Goal: Transaction & Acquisition: Purchase product/service

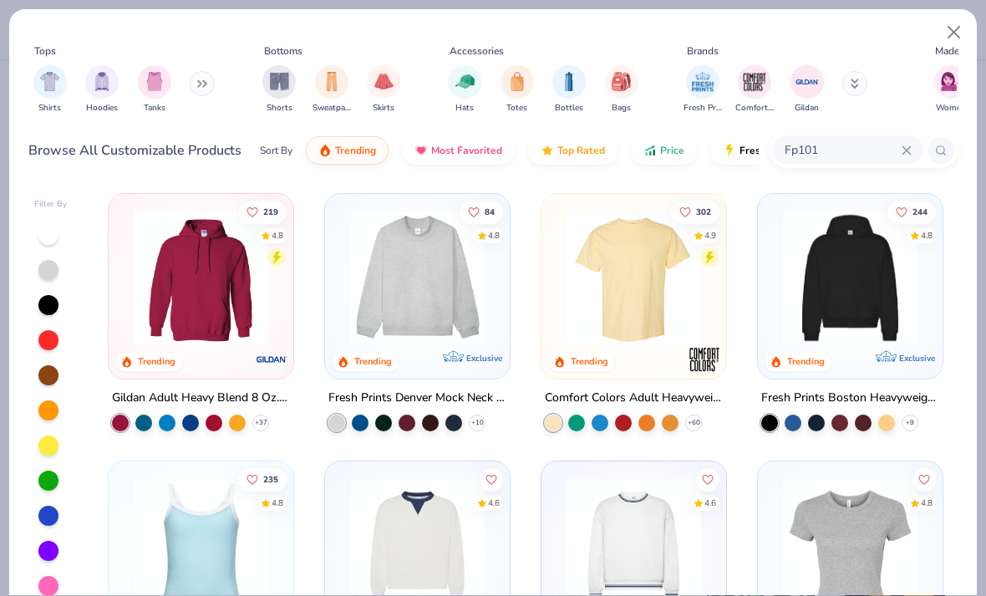
type input "Fp101"
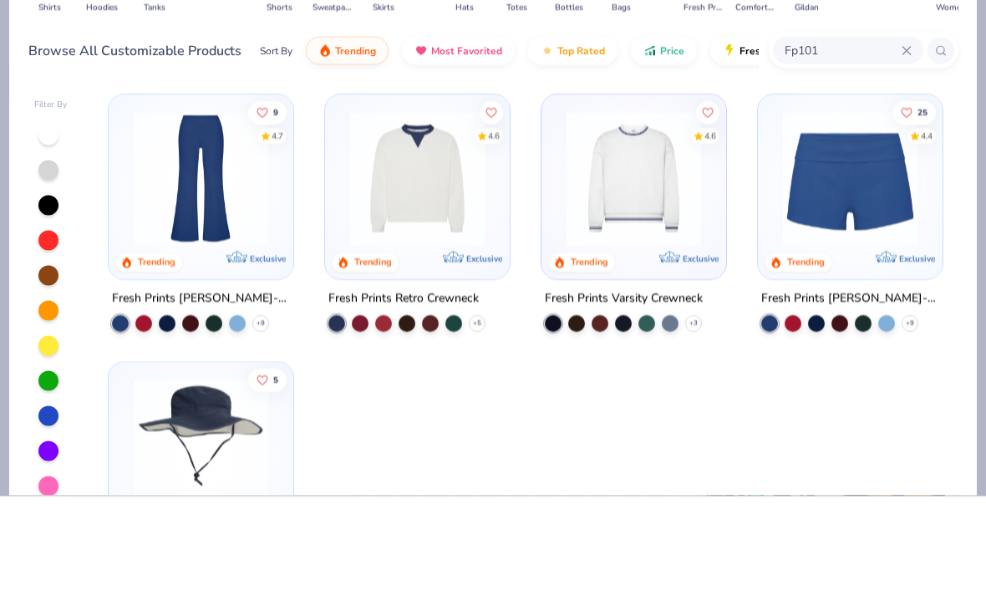
click at [186, 211] on img at bounding box center [200, 278] width 151 height 135
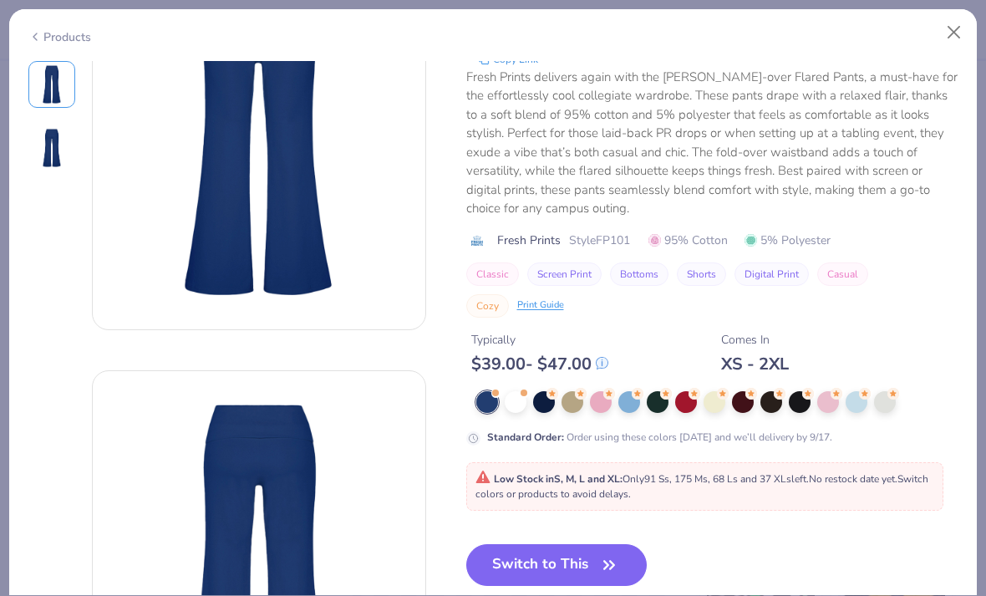
scroll to position [126, 0]
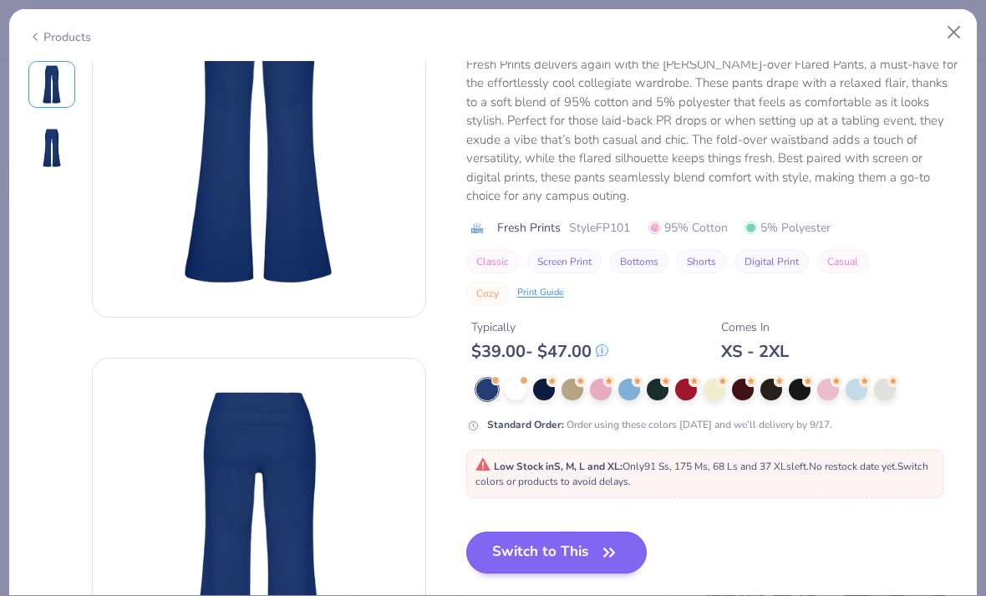
click at [541, 531] on button "Switch to This" at bounding box center [556, 552] width 181 height 42
type input "50"
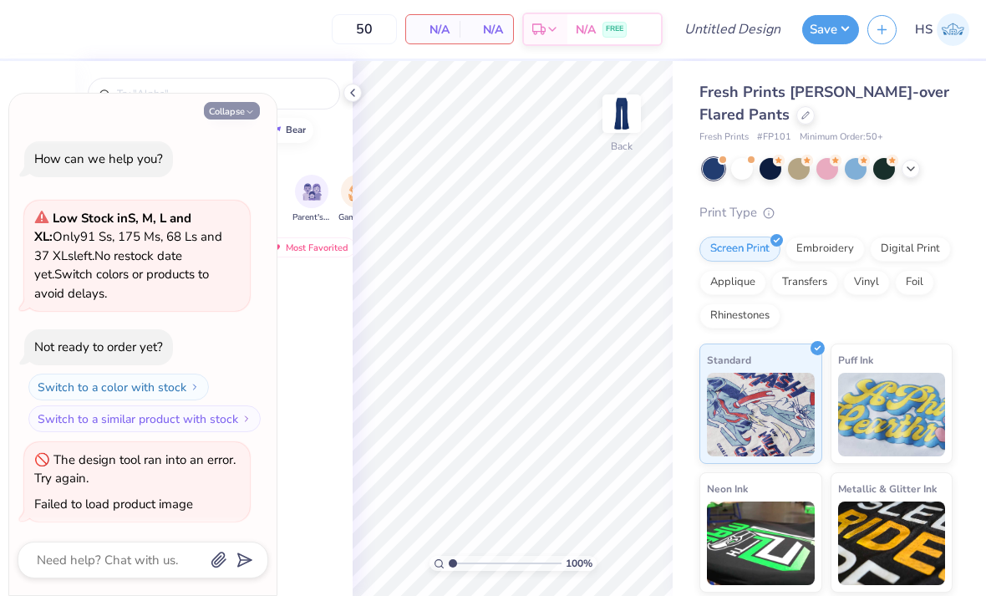
click at [234, 119] on button "Collapse" at bounding box center [232, 111] width 56 height 18
type textarea "x"
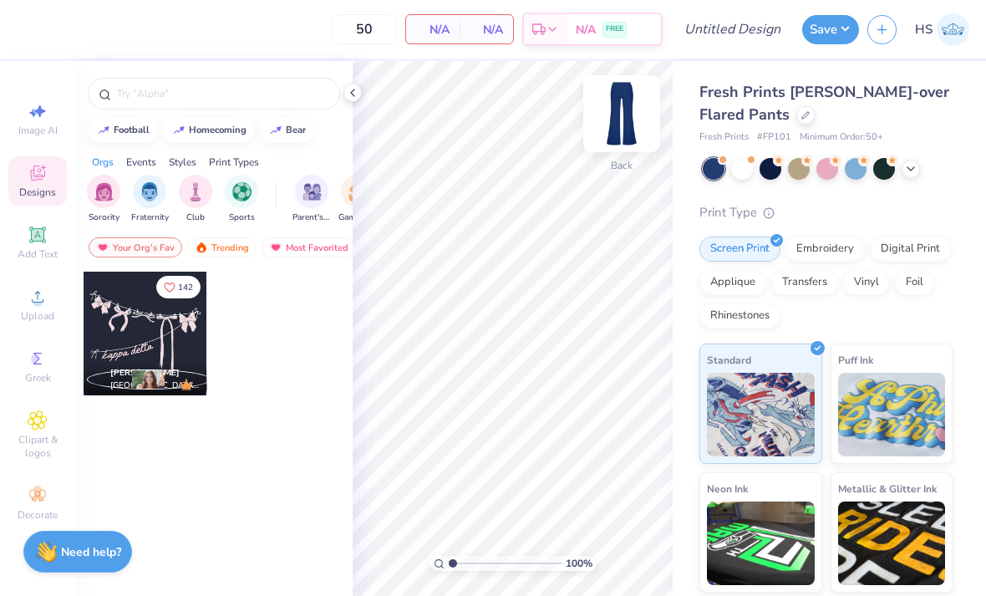
click at [629, 119] on img at bounding box center [621, 113] width 67 height 67
click at [619, 114] on img at bounding box center [621, 113] width 67 height 67
click at [229, 252] on div "Trending" at bounding box center [221, 247] width 69 height 20
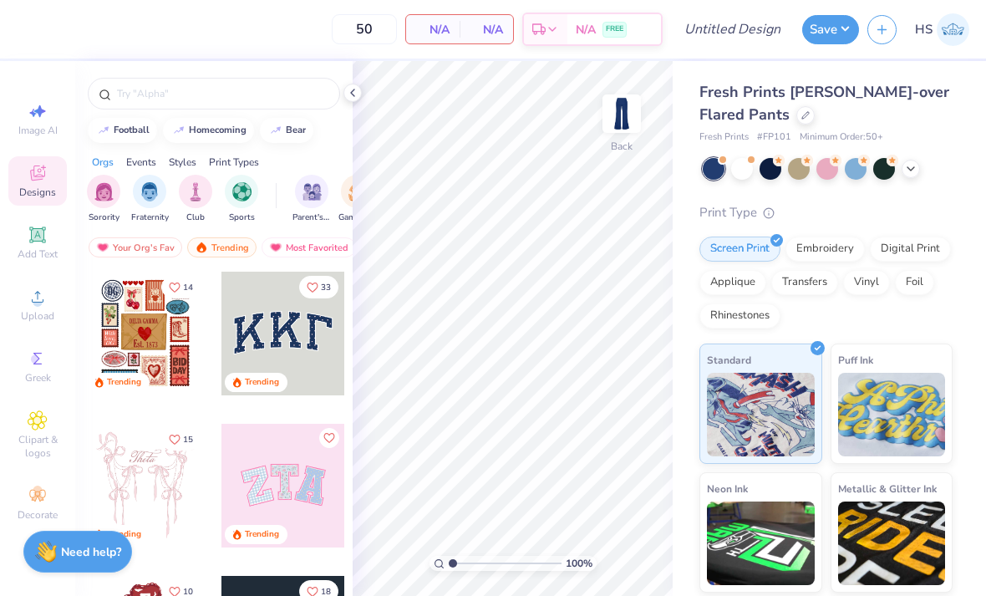
click at [266, 336] on div at bounding box center [283, 334] width 124 height 124
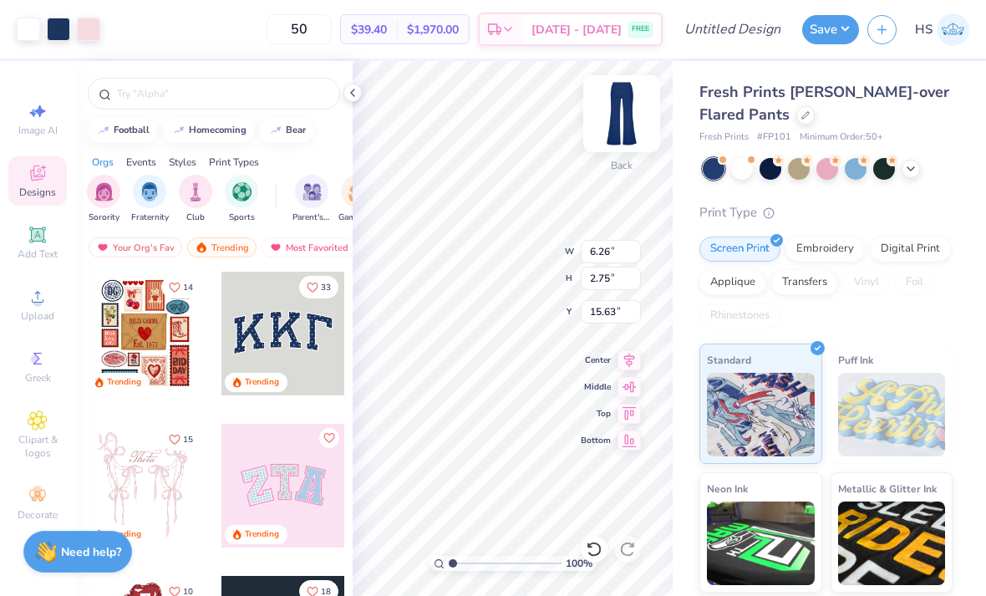
click at [608, 118] on img at bounding box center [621, 113] width 67 height 67
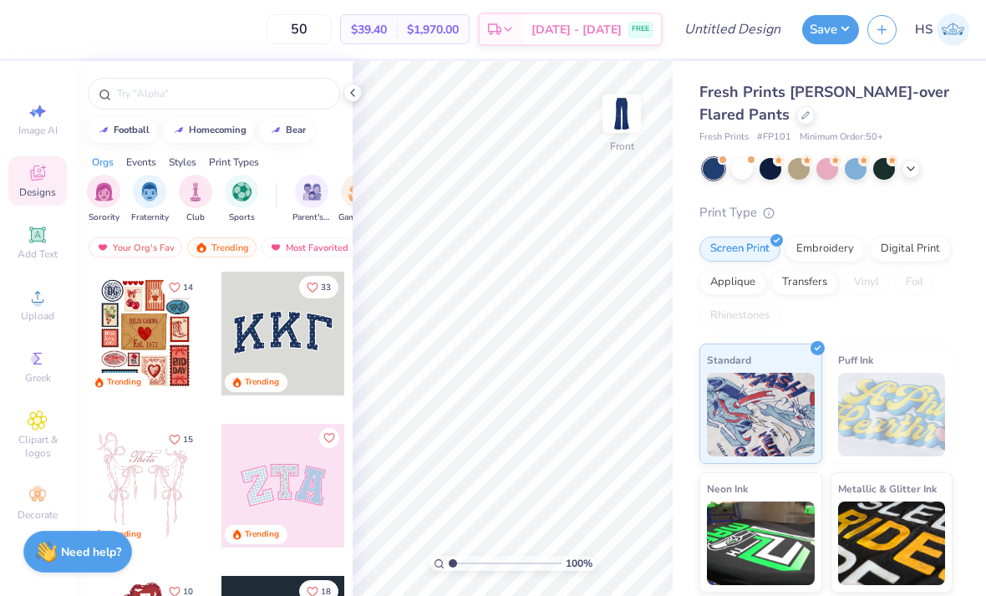
click at [294, 332] on div at bounding box center [283, 334] width 124 height 124
type input "30.22"
click at [916, 165] on icon at bounding box center [910, 166] width 13 height 13
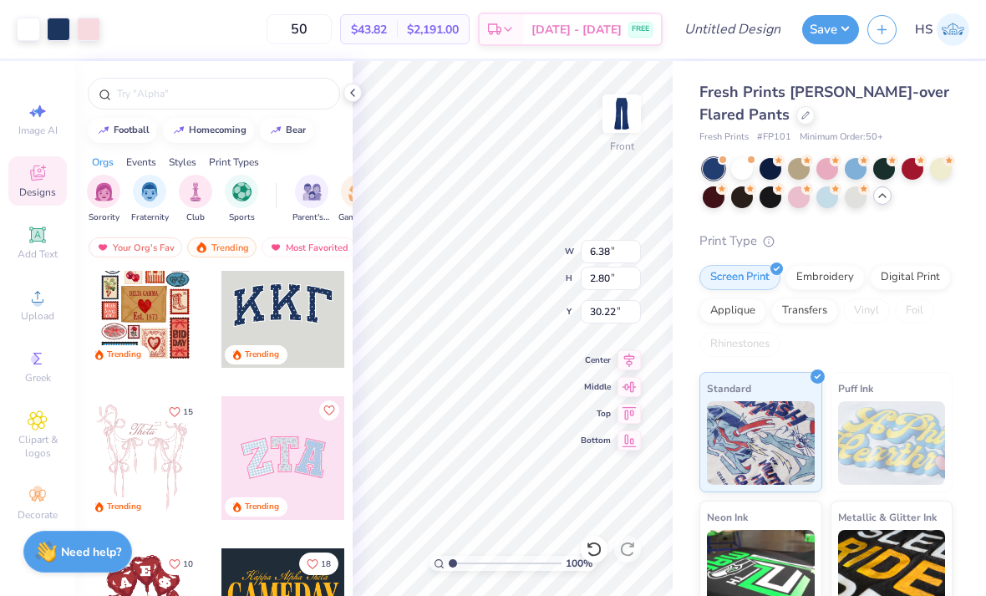
scroll to position [28, 0]
click at [796, 119] on div at bounding box center [805, 113] width 18 height 18
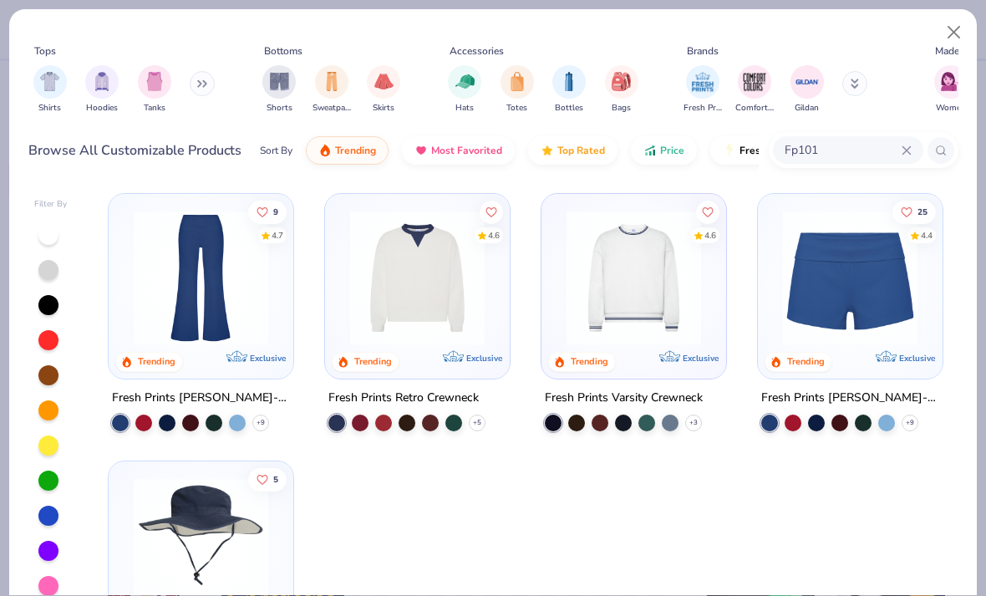
click at [845, 152] on input "Fp101" at bounding box center [842, 149] width 119 height 19
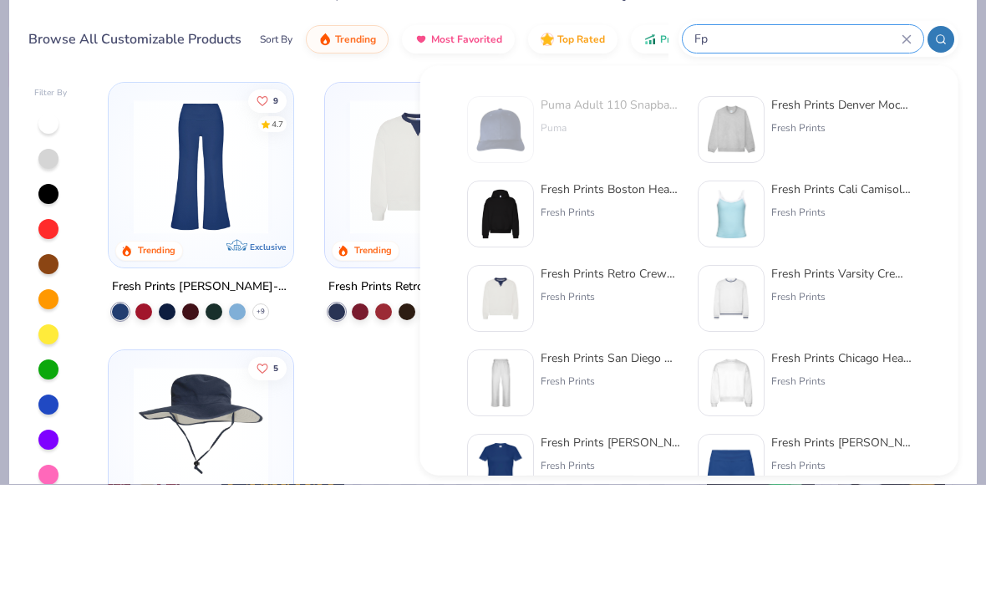
type input "Fp1"
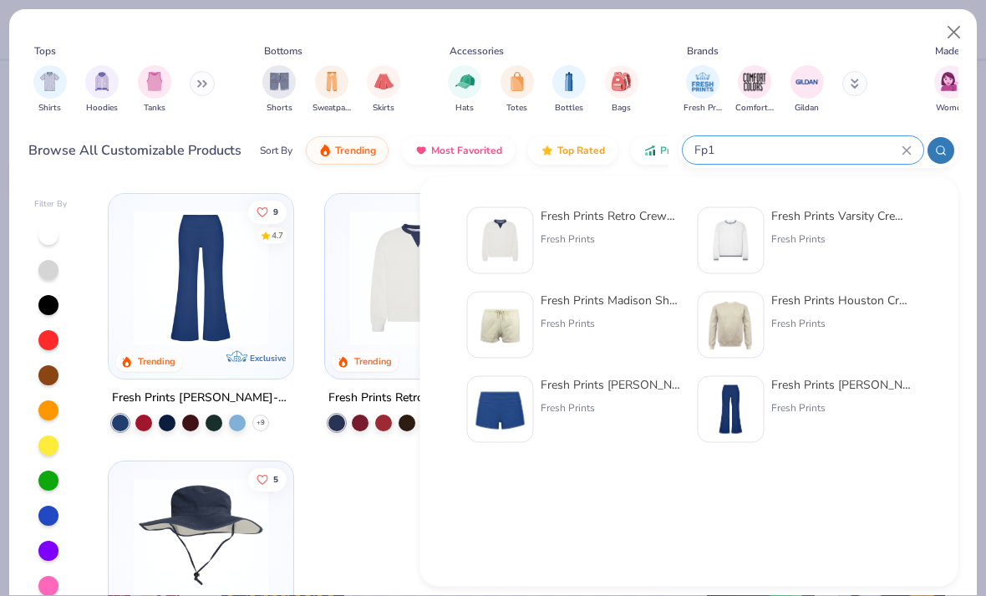
click at [907, 155] on icon at bounding box center [907, 150] width 10 height 10
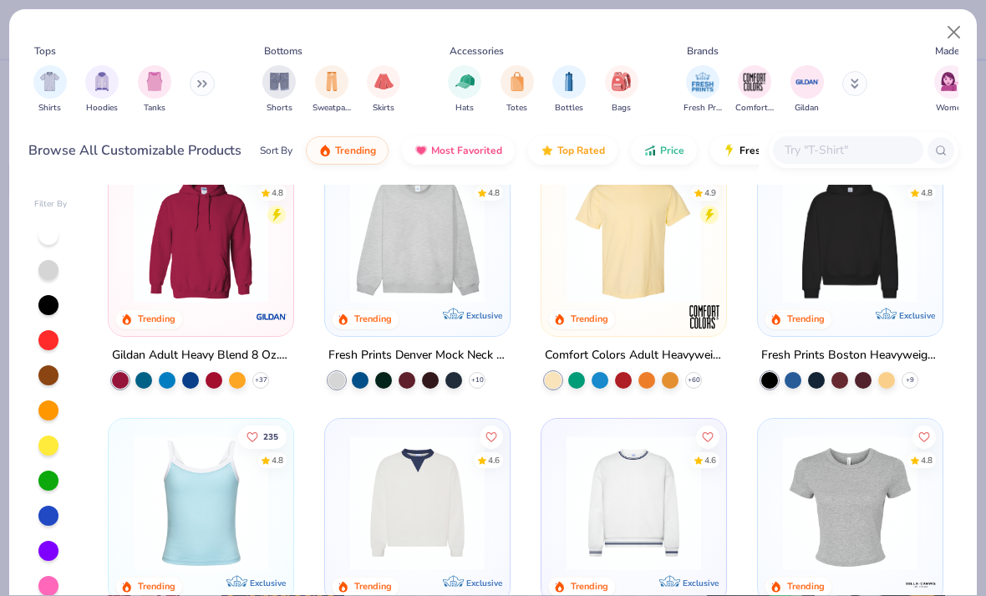
scroll to position [25, 0]
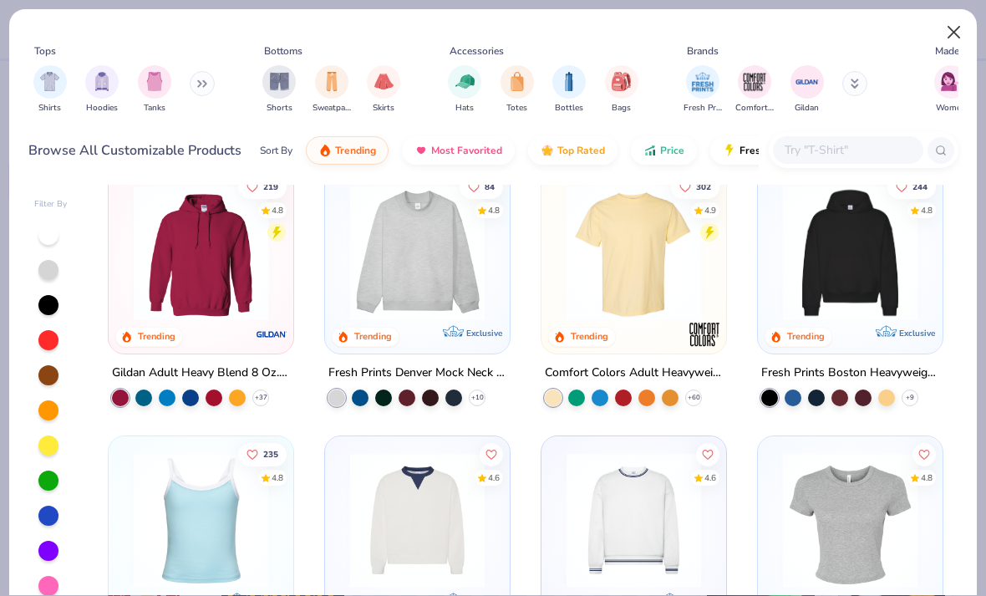
click at [953, 43] on button "Close" at bounding box center [954, 33] width 32 height 32
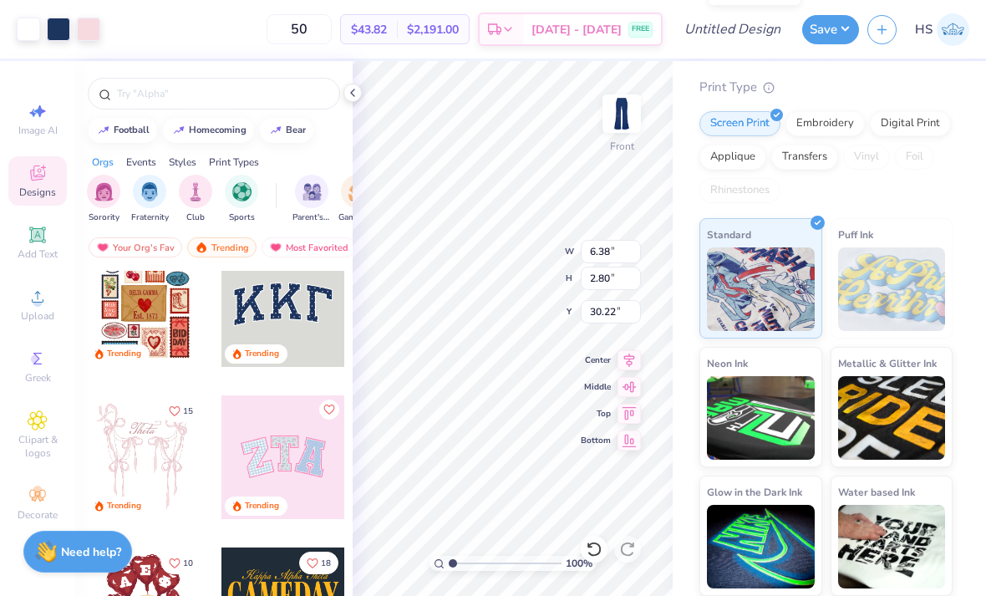
scroll to position [153, 0]
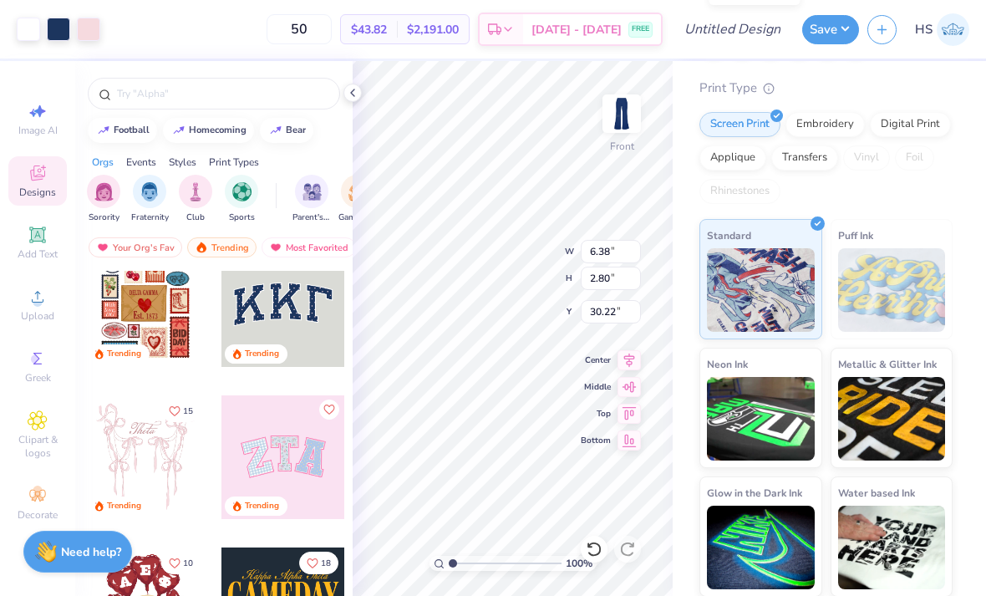
click at [891, 300] on img at bounding box center [892, 290] width 108 height 84
click at [38, 120] on icon at bounding box center [38, 111] width 20 height 20
select select "4"
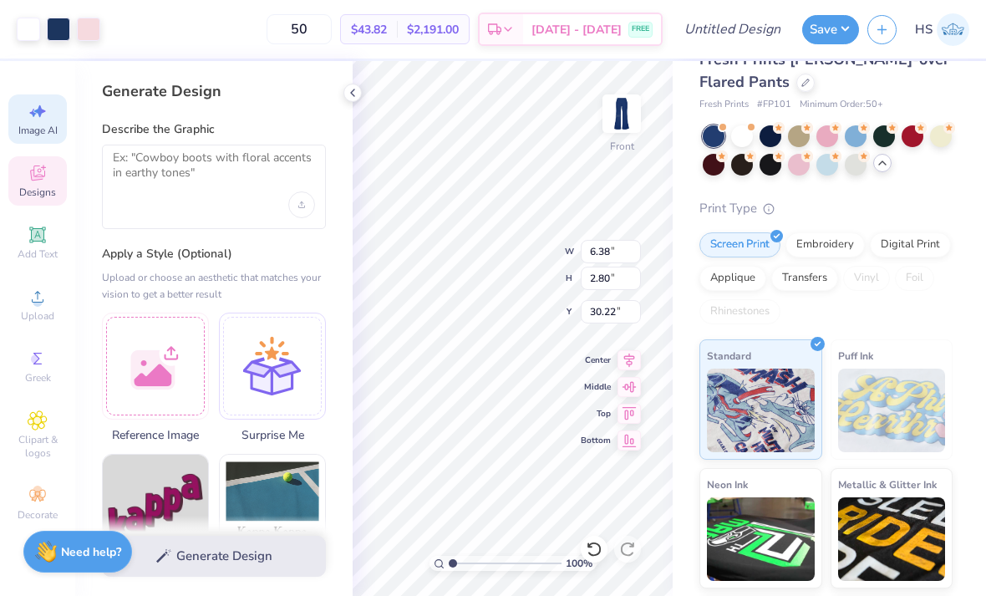
scroll to position [0, 0]
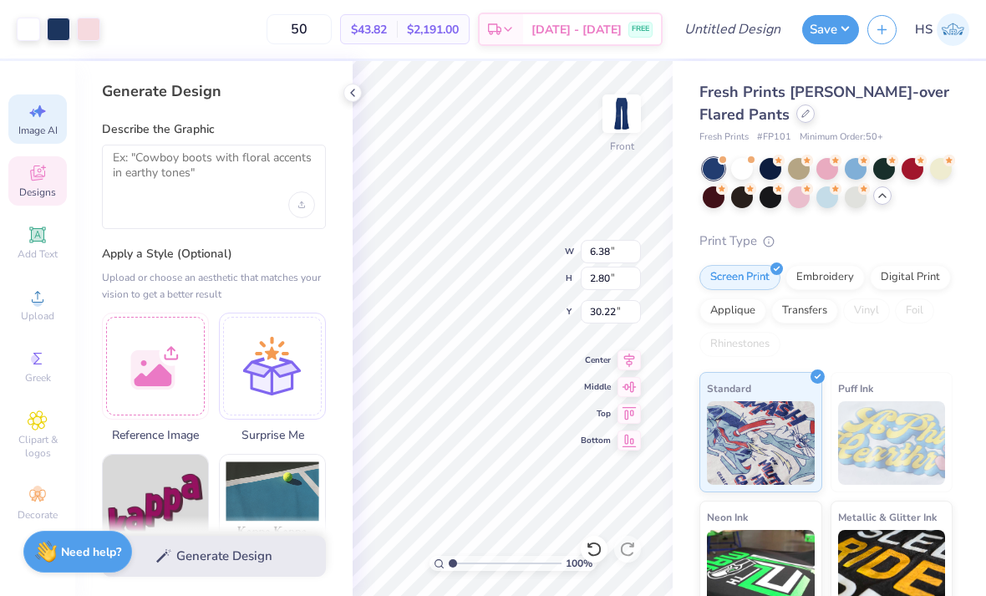
click at [801, 116] on icon at bounding box center [805, 113] width 8 height 8
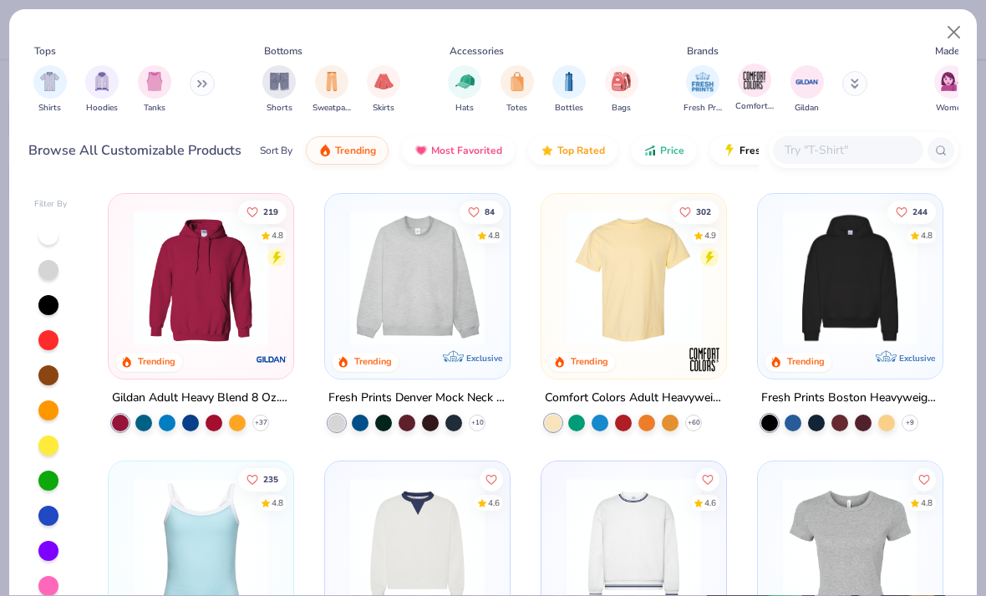
click at [737, 107] on span "Comfort Colors" at bounding box center [754, 106] width 38 height 13
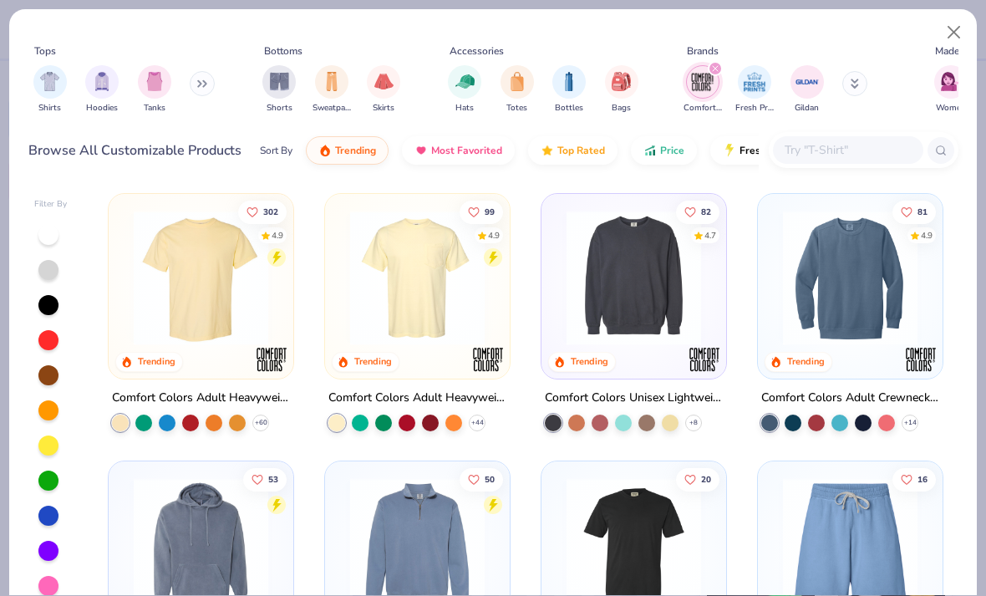
click at [836, 140] on input "text" at bounding box center [847, 149] width 129 height 19
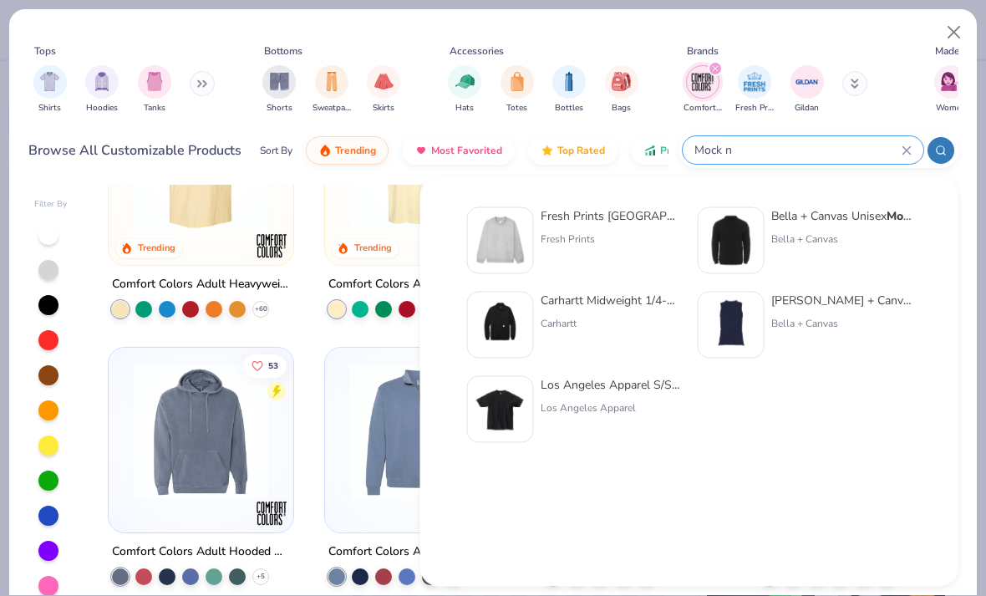
scroll to position [116, 0]
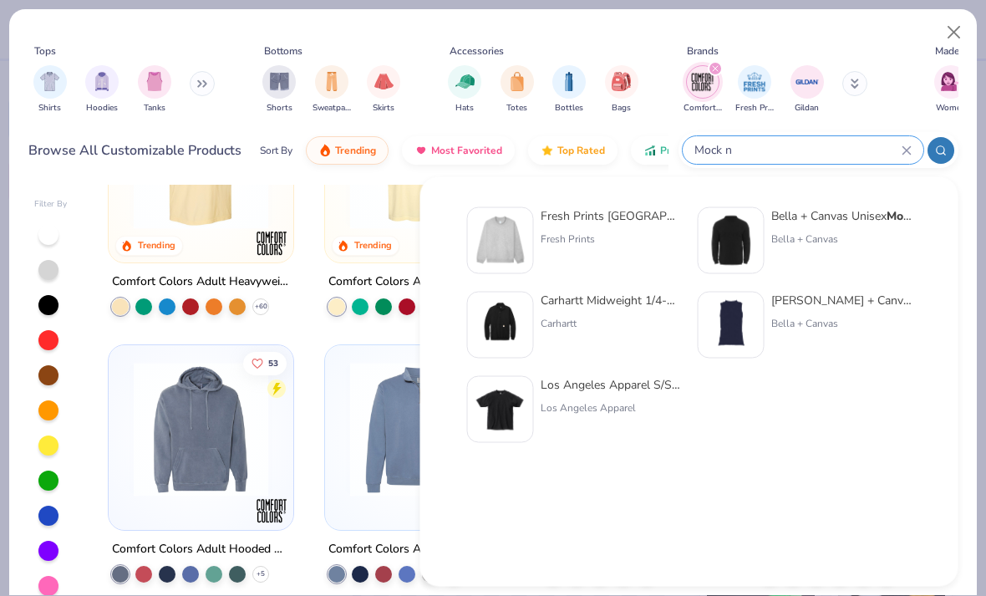
type input "Mock n"
click at [582, 226] on div "Fresh Prints Denver Mock N eck Heavyweight Sweatshirt Fresh Prints" at bounding box center [611, 240] width 140 height 67
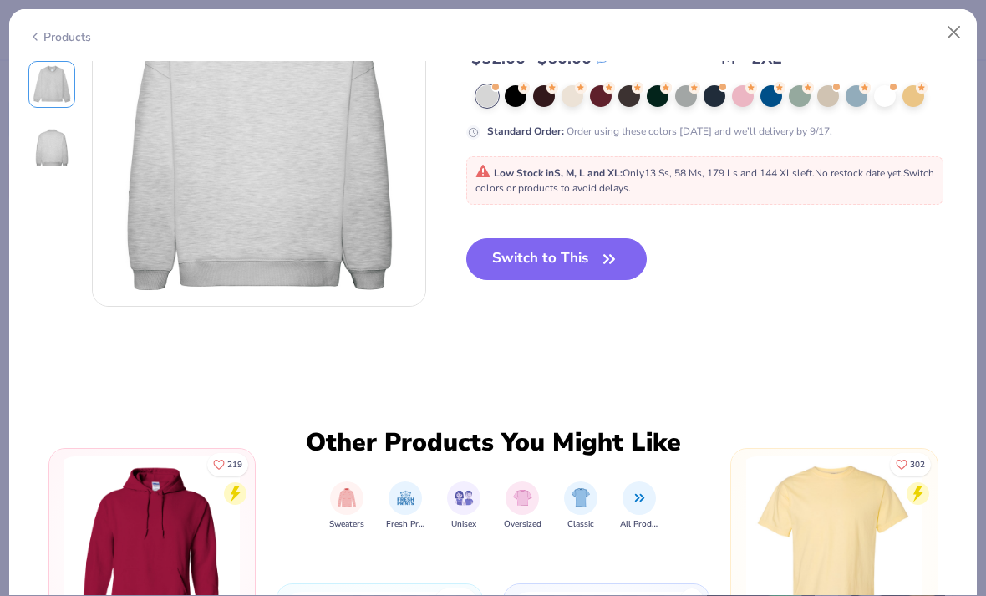
scroll to position [338, 0]
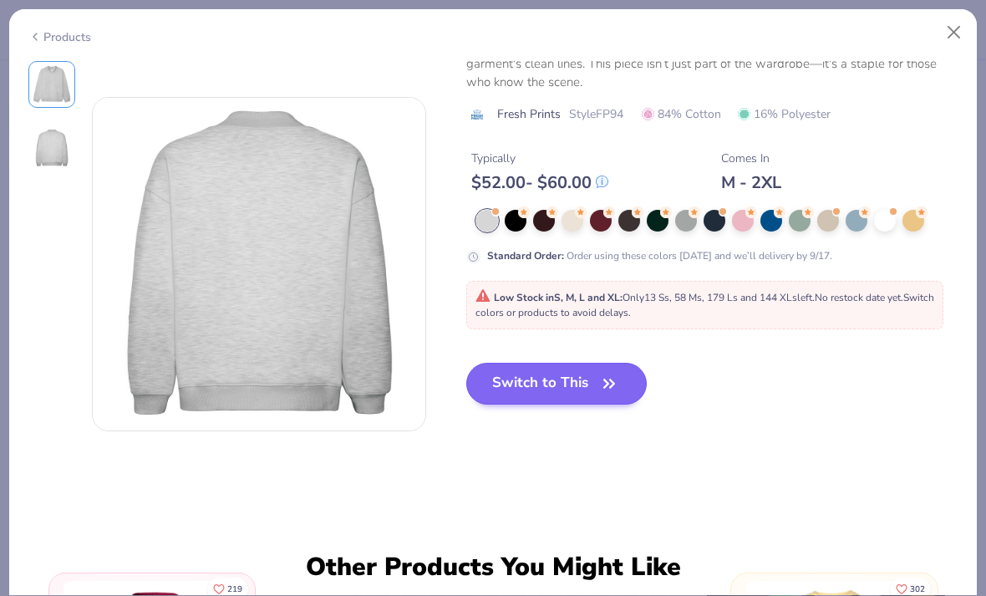
click at [541, 382] on button "Switch to This" at bounding box center [556, 384] width 181 height 42
click at [545, 399] on button "Switch to This" at bounding box center [556, 384] width 181 height 42
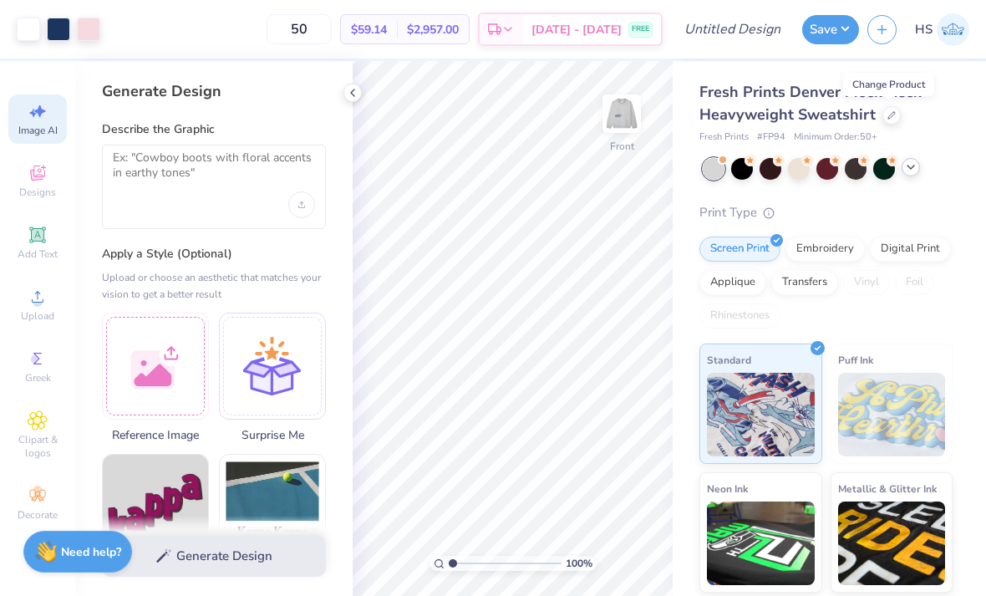
click at [869, 404] on img at bounding box center [892, 415] width 108 height 84
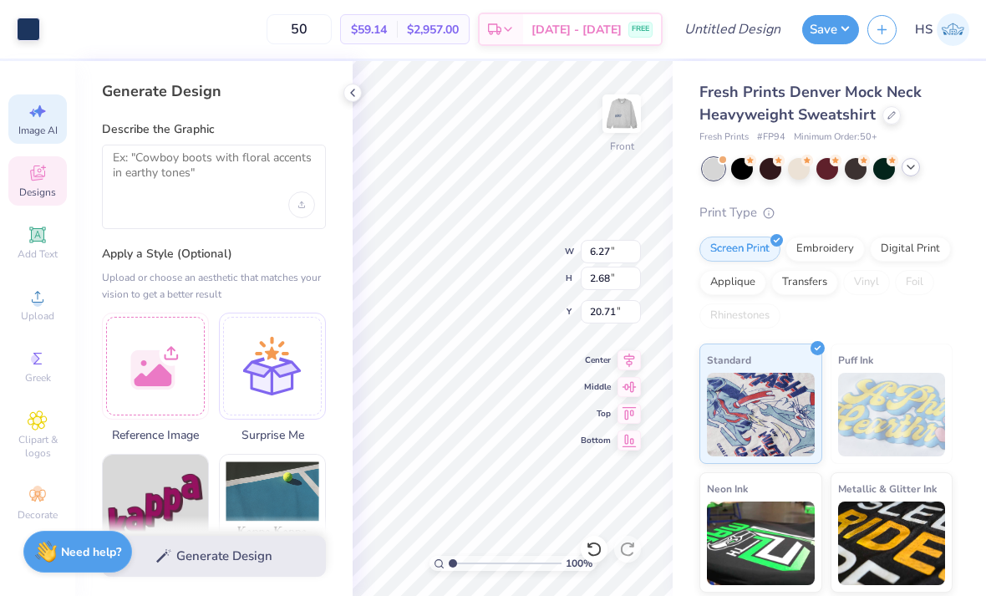
type input "6.38"
type input "2.80"
type input "14.10"
type input "14.20"
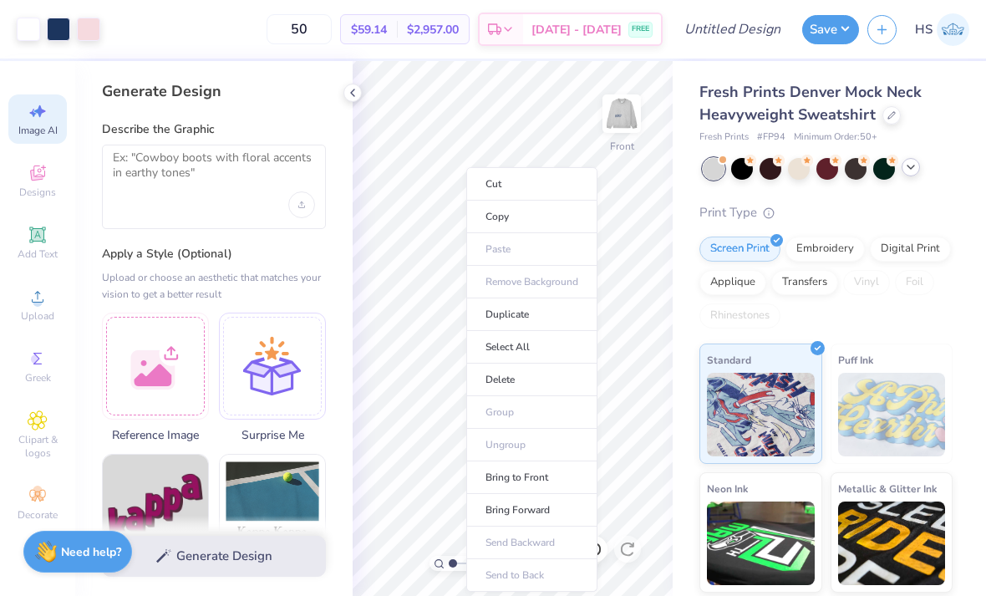
click at [832, 322] on div "Screen Print Embroidery Digital Print Applique Transfers Vinyl Foil Rhinestones" at bounding box center [825, 282] width 253 height 92
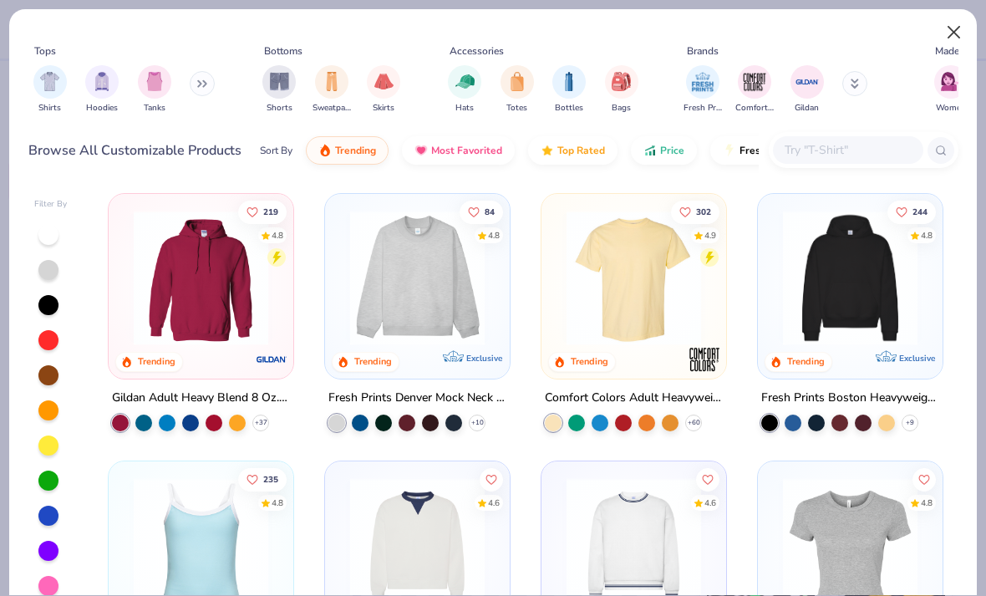
click at [963, 38] on button "Close" at bounding box center [954, 33] width 32 height 32
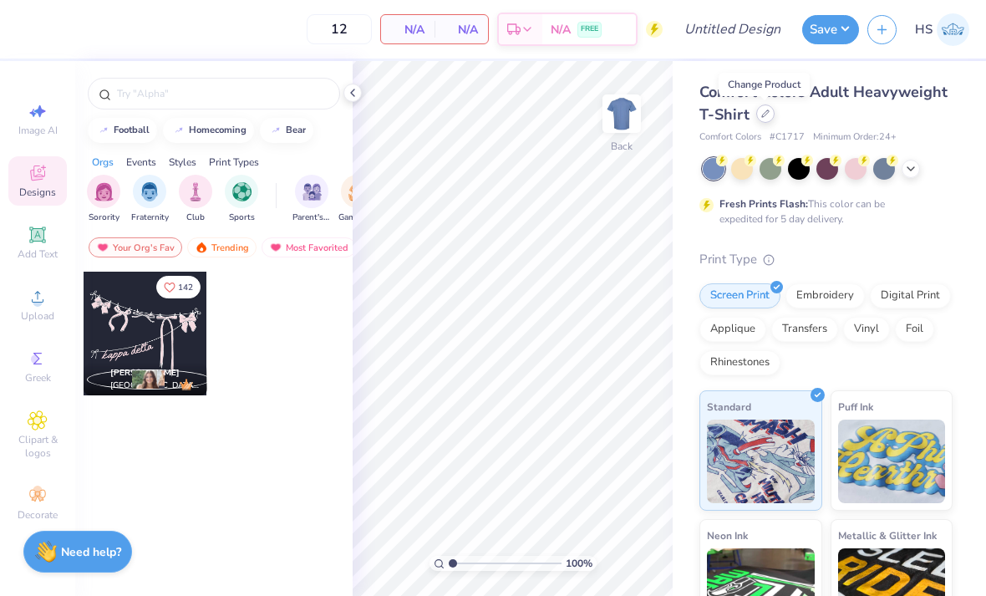
click at [768, 119] on div at bounding box center [765, 113] width 18 height 18
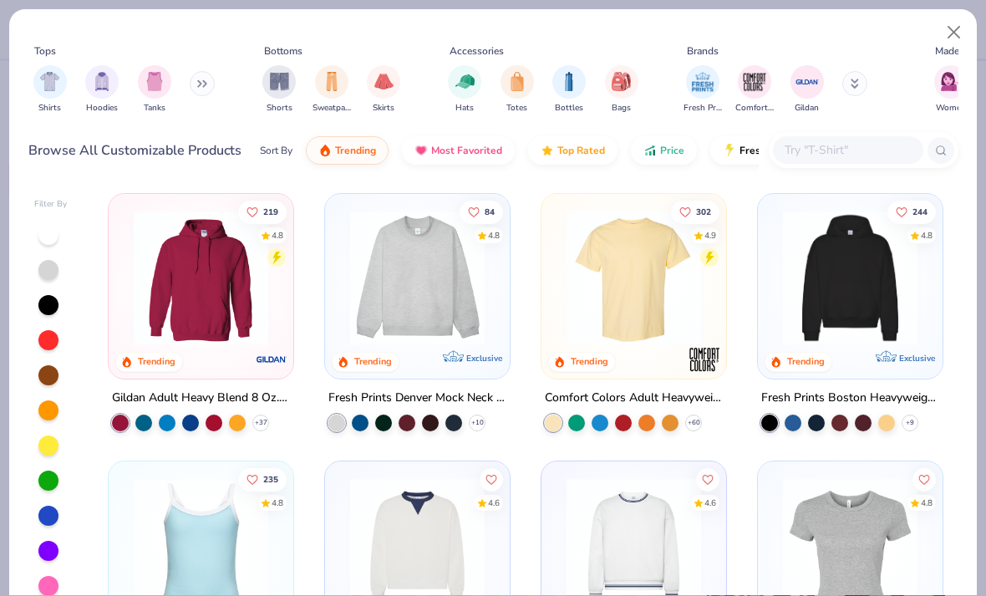
click at [769, 124] on div "Tops Shirts Hoodies Tanks Bottoms Shorts Sweatpants Skirts Accessories Hats Tot…" at bounding box center [493, 82] width 930 height 89
click at [837, 160] on input "text" at bounding box center [847, 149] width 129 height 19
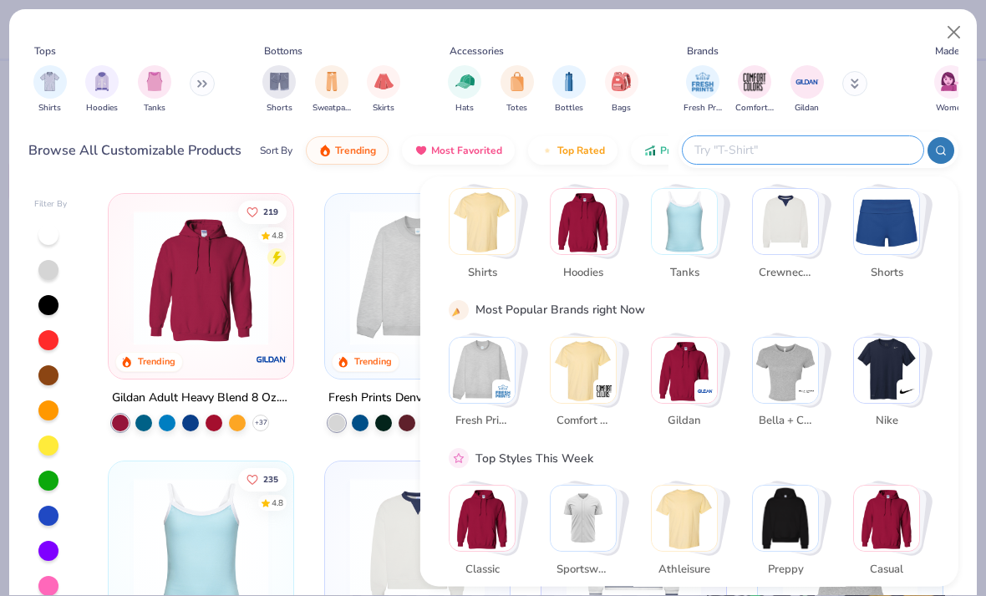
scroll to position [97, 0]
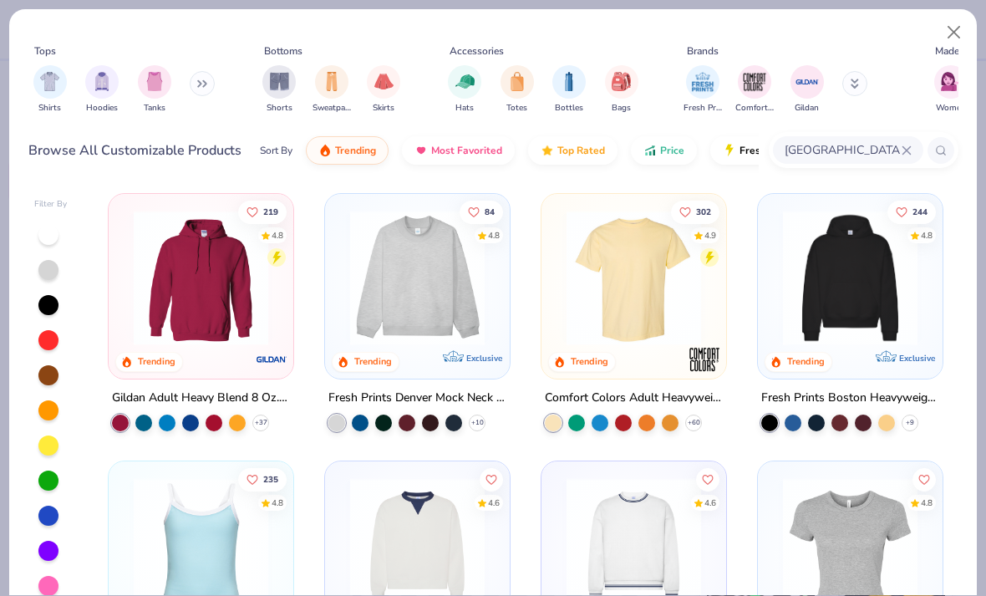
type input "Boston"
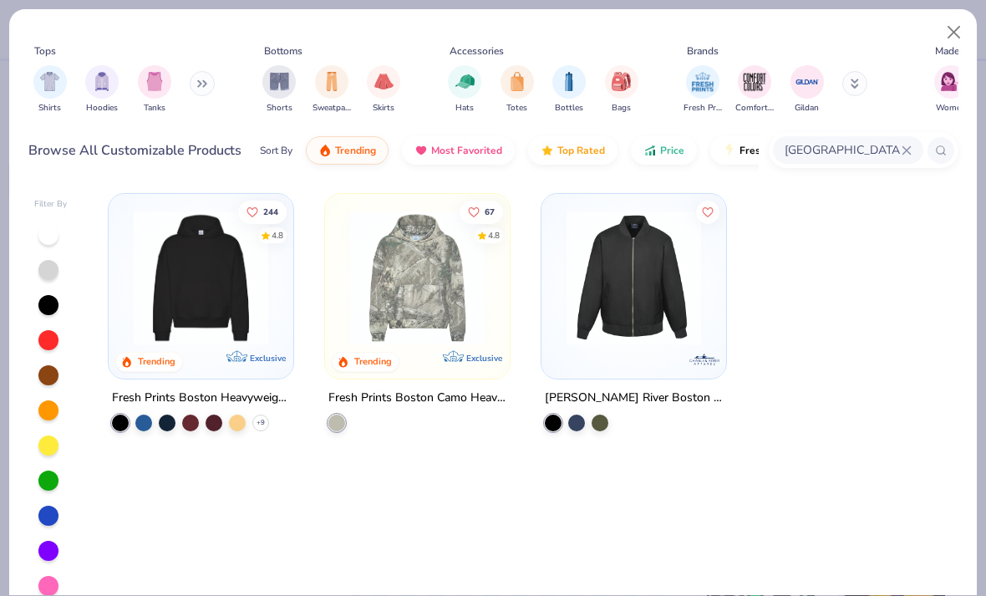
click at [160, 312] on img at bounding box center [200, 278] width 151 height 135
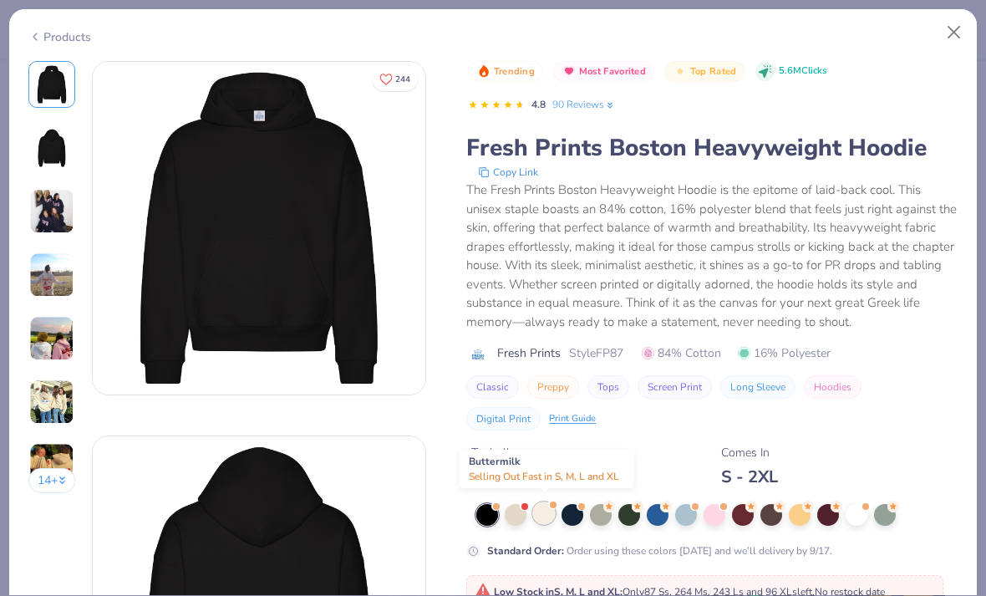
click at [546, 517] on div at bounding box center [544, 513] width 22 height 22
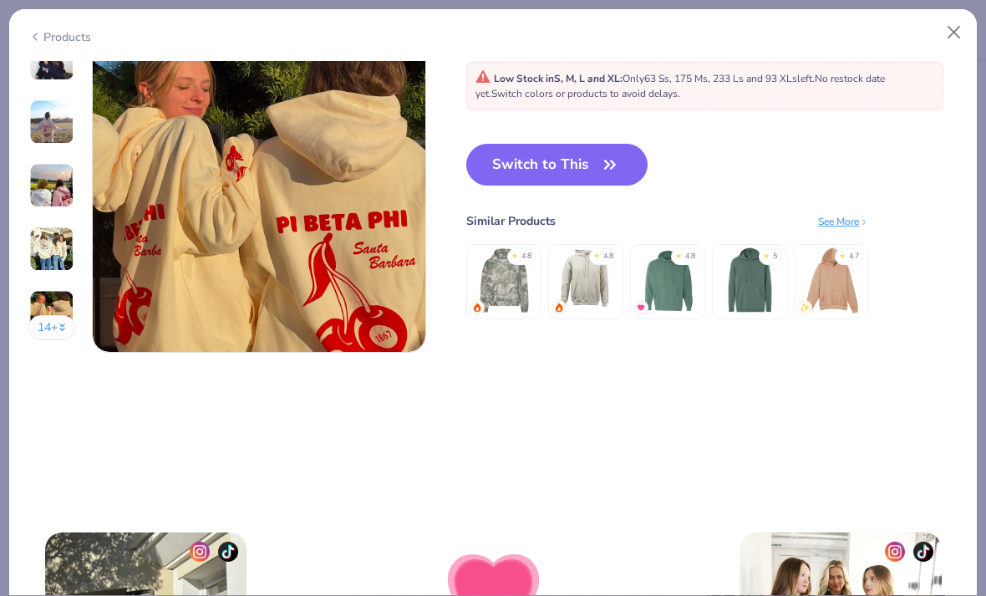
scroll to position [2093, 0]
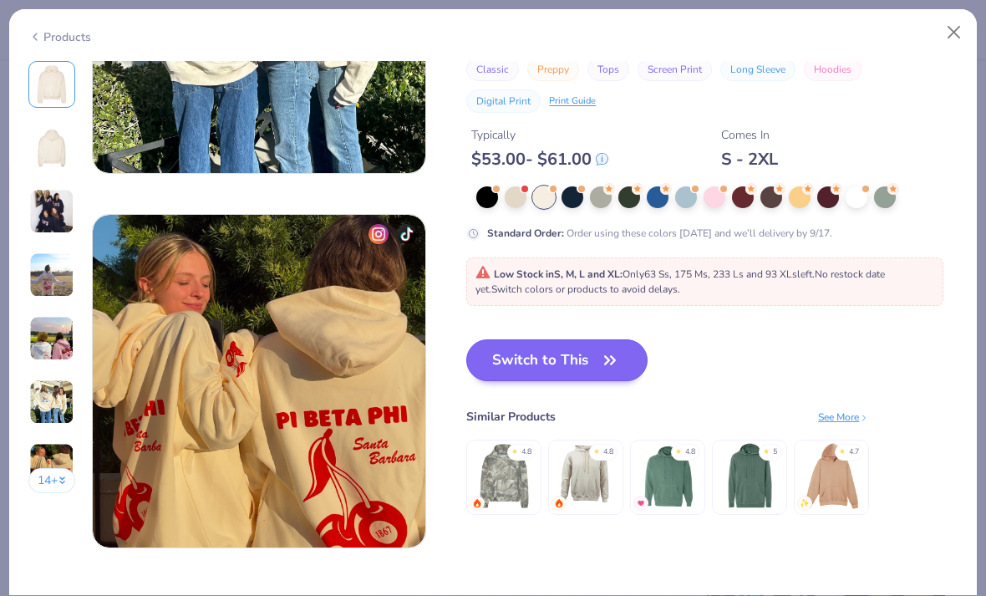
click at [598, 373] on button "Switch to This" at bounding box center [556, 360] width 181 height 42
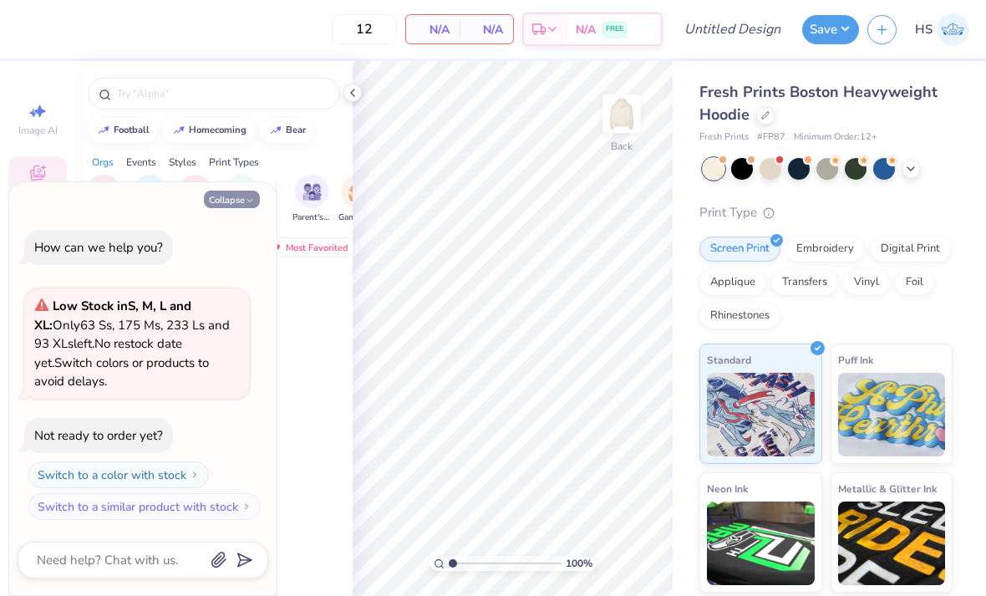
click at [227, 205] on button "Collapse" at bounding box center [232, 200] width 56 height 18
type textarea "x"
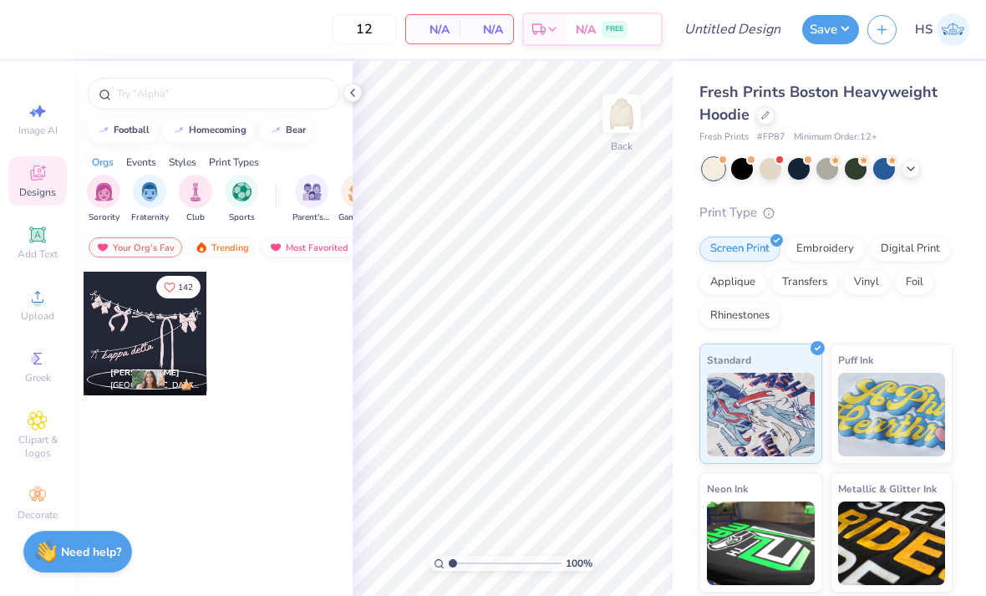
click at [302, 252] on div "Most Favorited" at bounding box center [309, 247] width 94 height 20
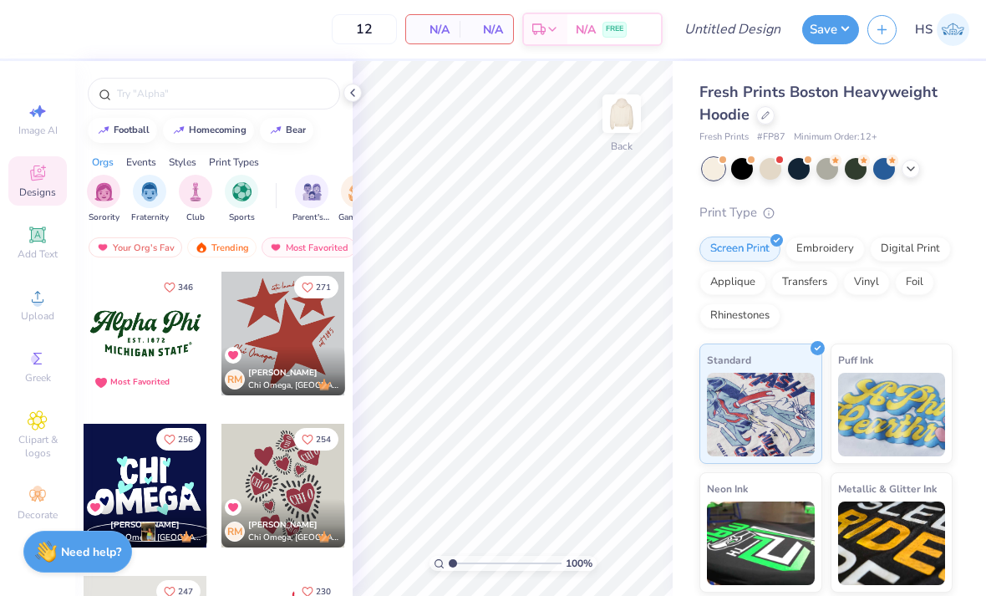
click at [152, 478] on div at bounding box center [146, 486] width 124 height 124
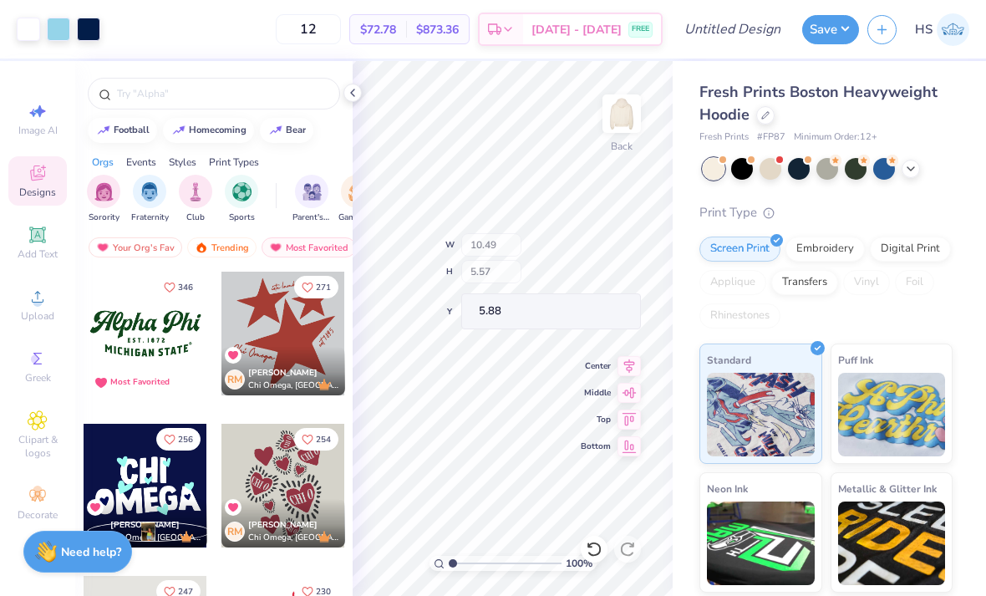
type input "6.06"
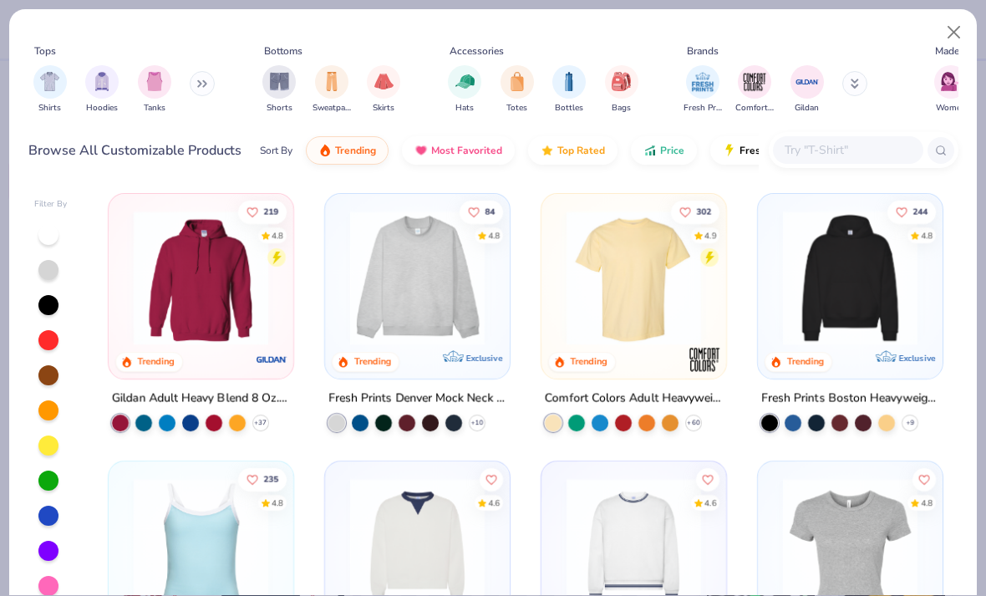
scroll to position [29, 0]
click at [831, 343] on img at bounding box center [850, 278] width 151 height 135
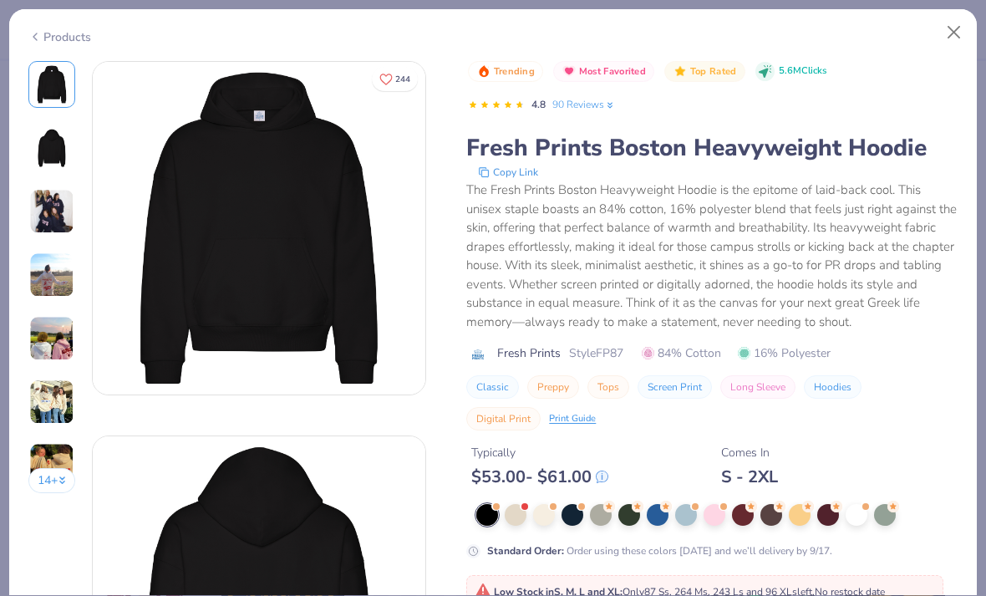
scroll to position [53, 0]
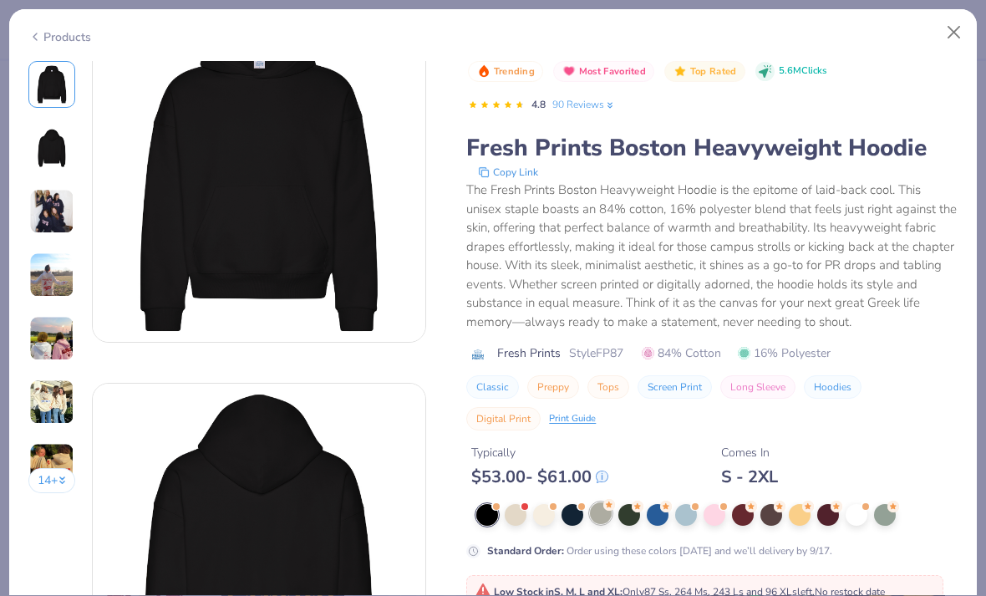
click at [598, 509] on div at bounding box center [601, 513] width 22 height 22
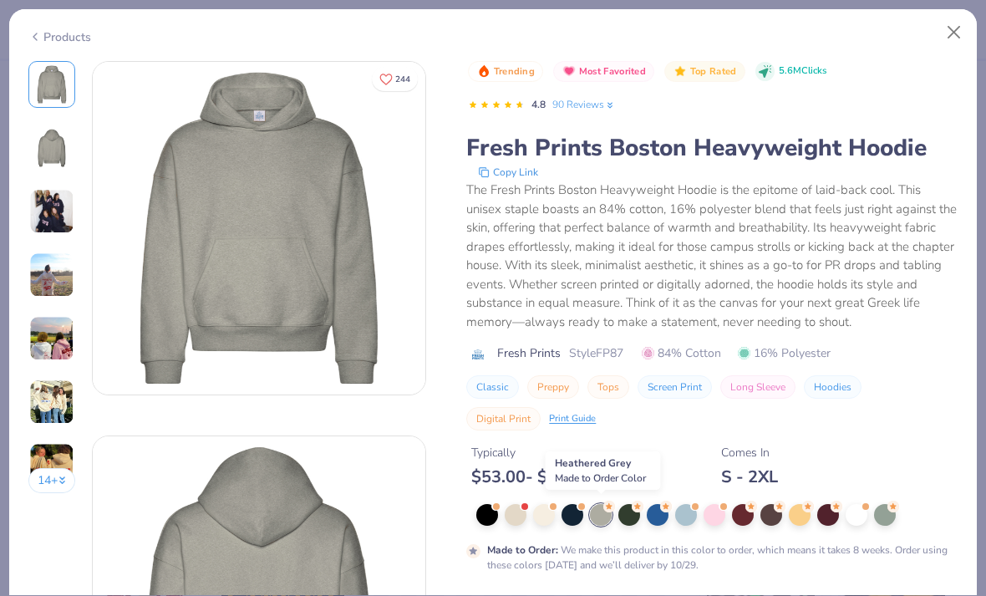
click at [39, 166] on img at bounding box center [52, 148] width 40 height 40
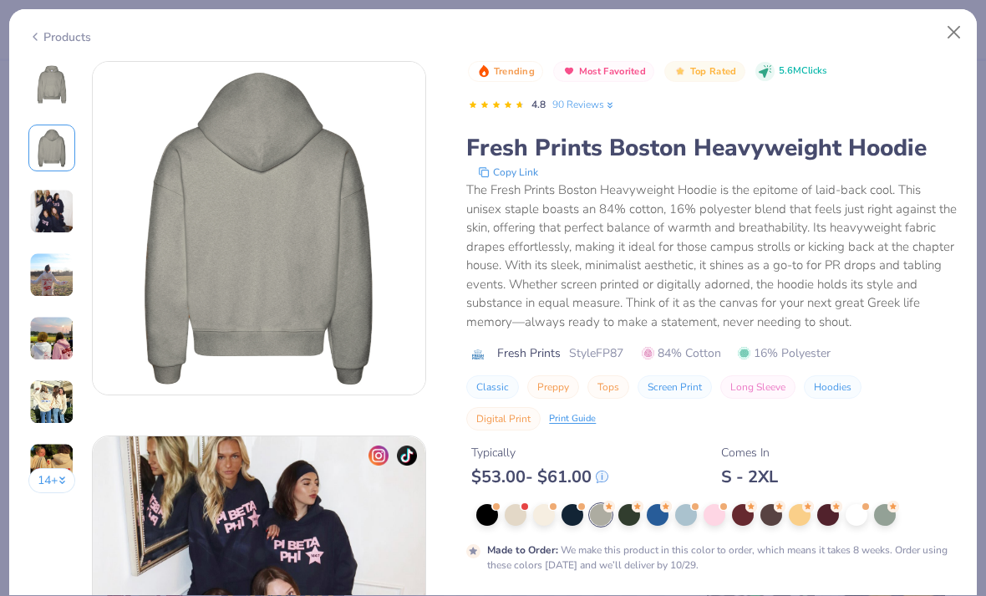
click at [40, 213] on img at bounding box center [51, 211] width 45 height 45
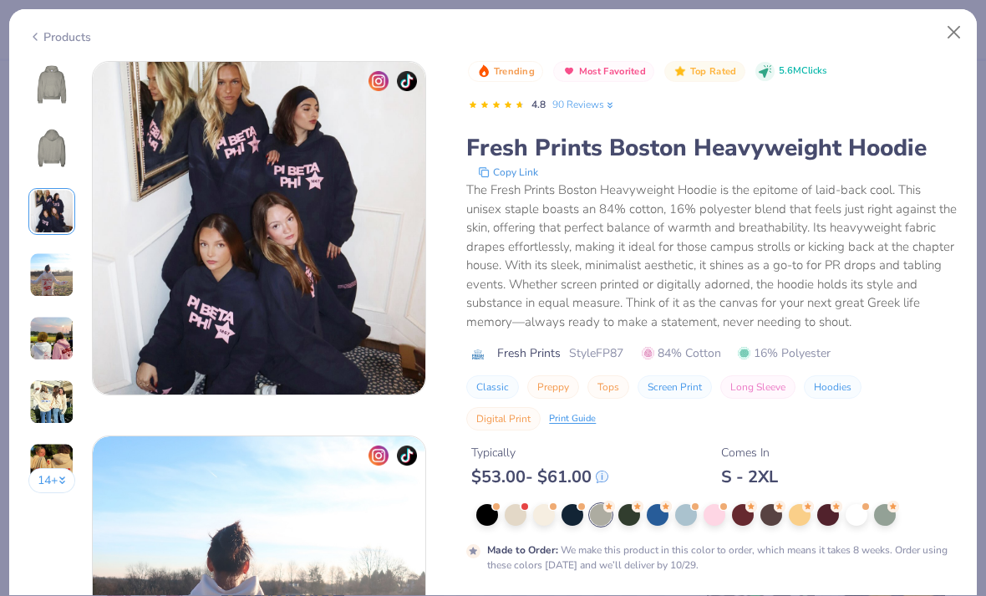
click at [69, 277] on img at bounding box center [51, 274] width 45 height 45
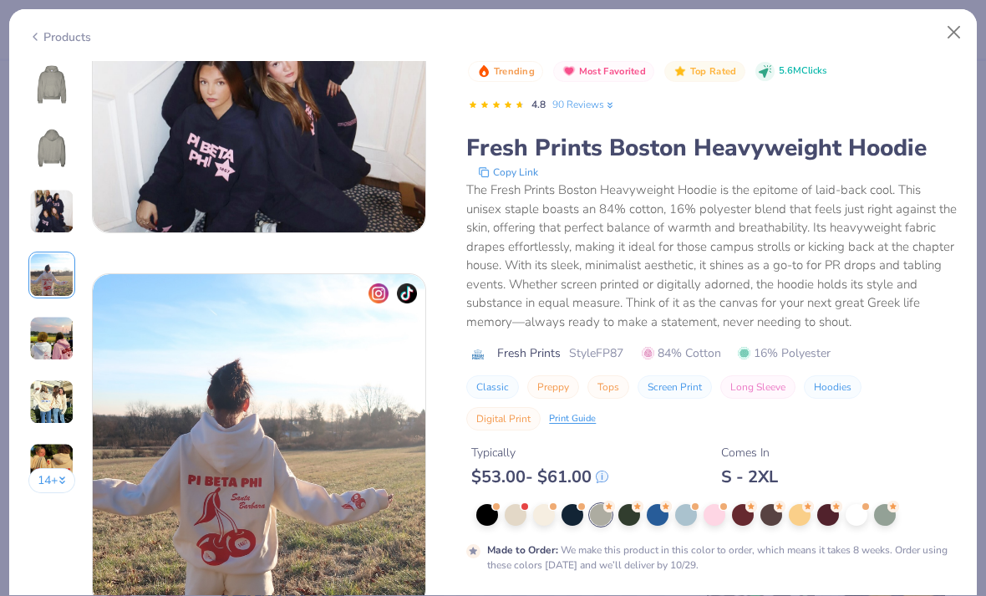
scroll to position [1123, 0]
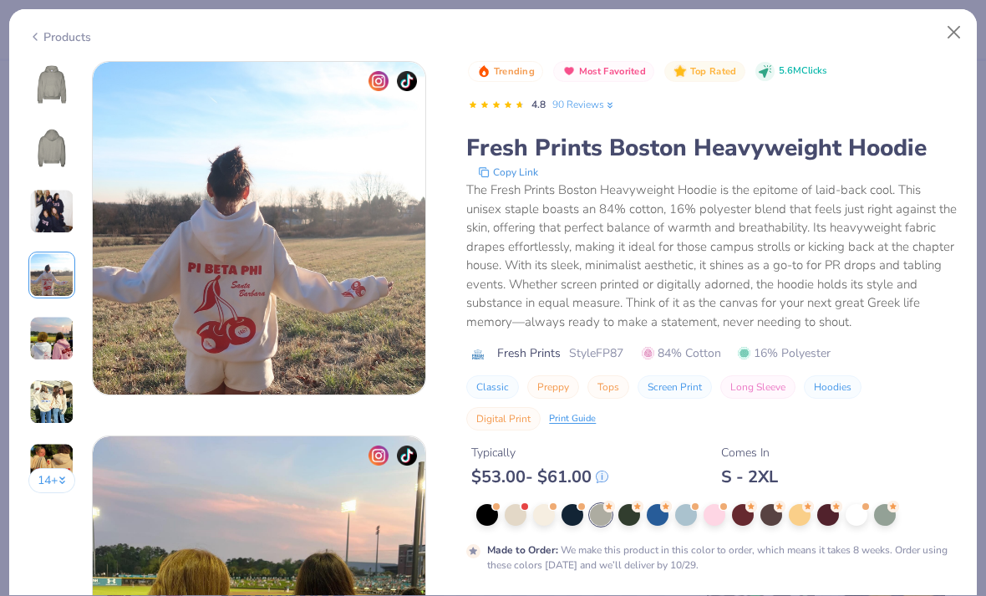
click at [52, 226] on img at bounding box center [51, 211] width 45 height 45
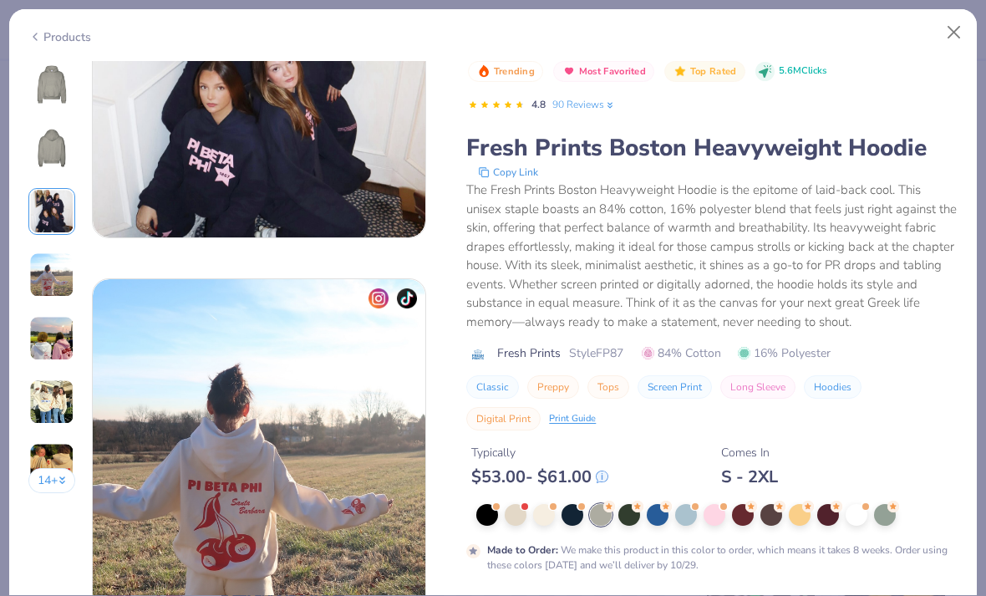
click at [53, 292] on img at bounding box center [51, 274] width 45 height 45
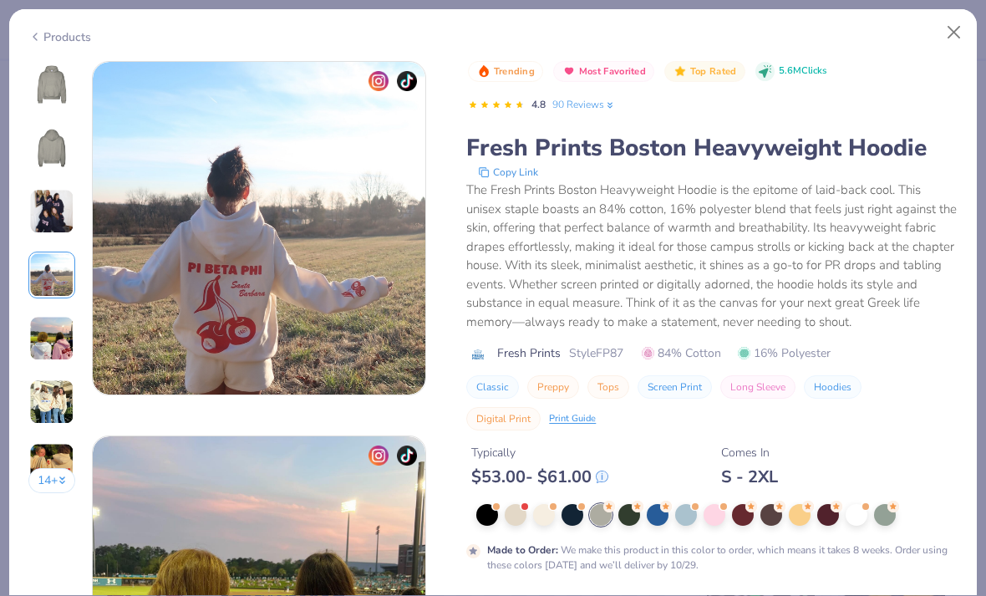
click at [50, 352] on img at bounding box center [51, 338] width 45 height 45
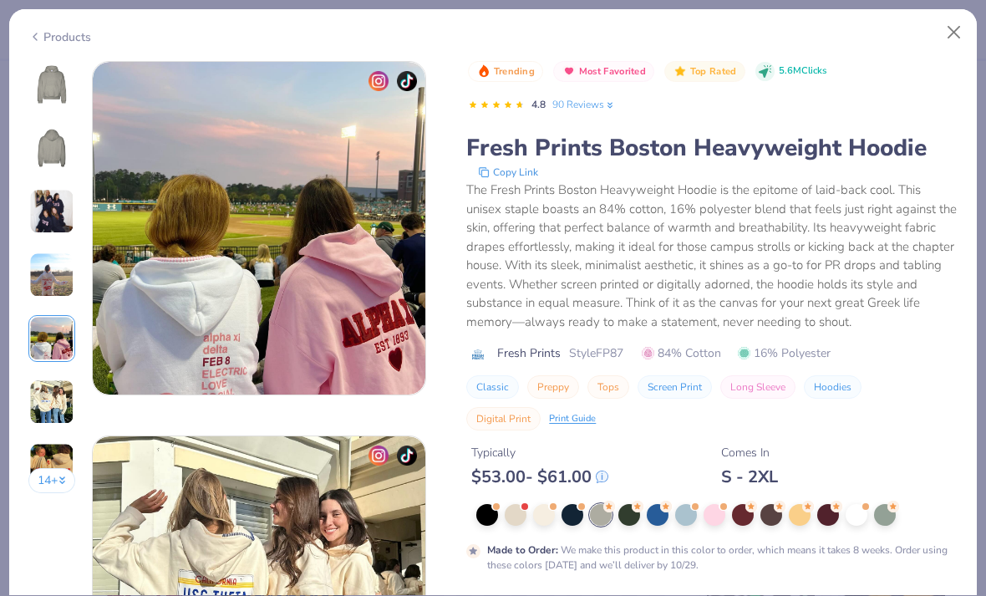
click at [48, 409] on img at bounding box center [51, 401] width 45 height 45
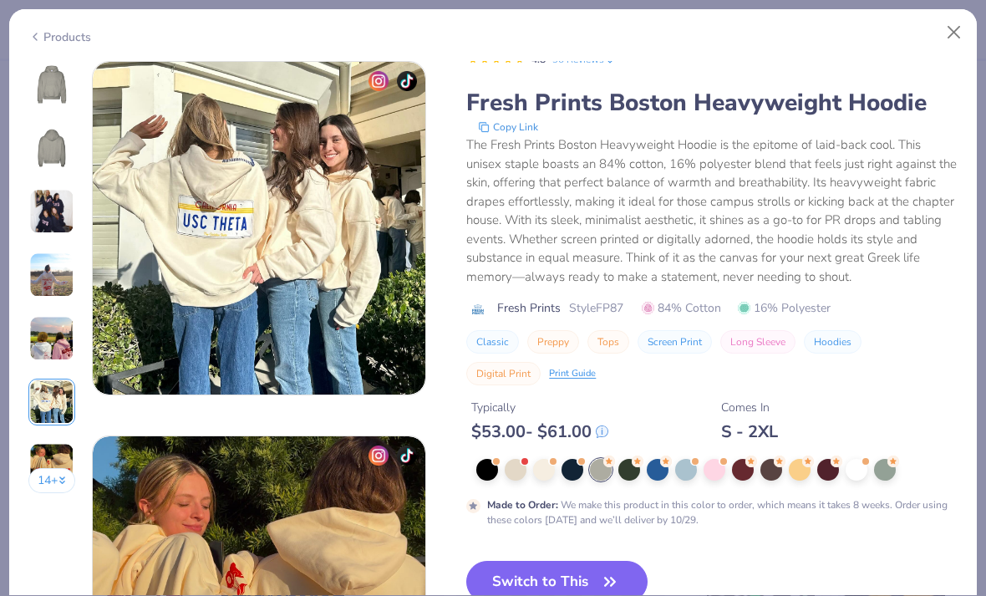
click at [43, 459] on img at bounding box center [51, 465] width 45 height 45
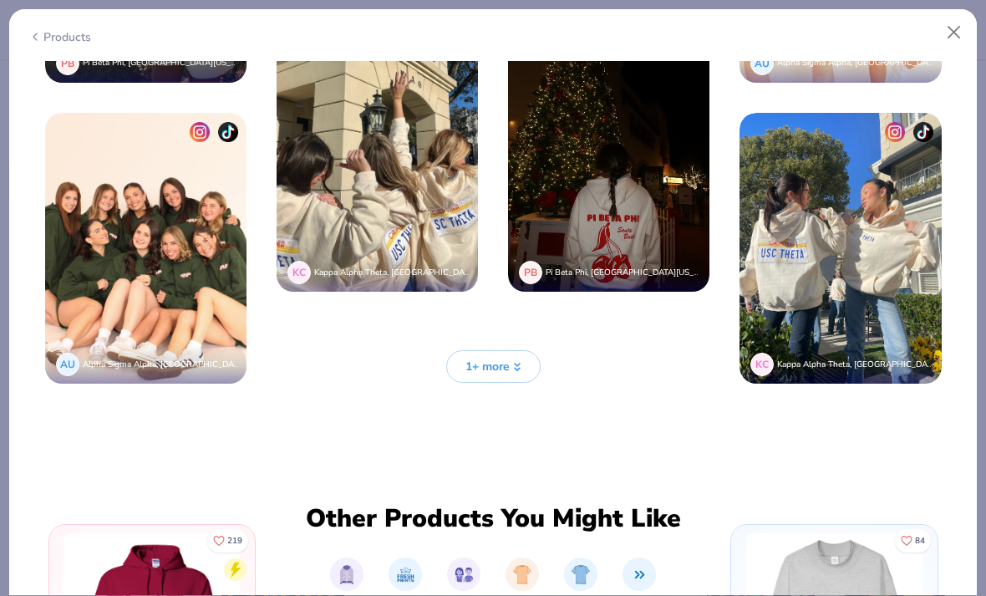
scroll to position [3611, 0]
click at [481, 360] on span "1+ more" at bounding box center [487, 367] width 44 height 18
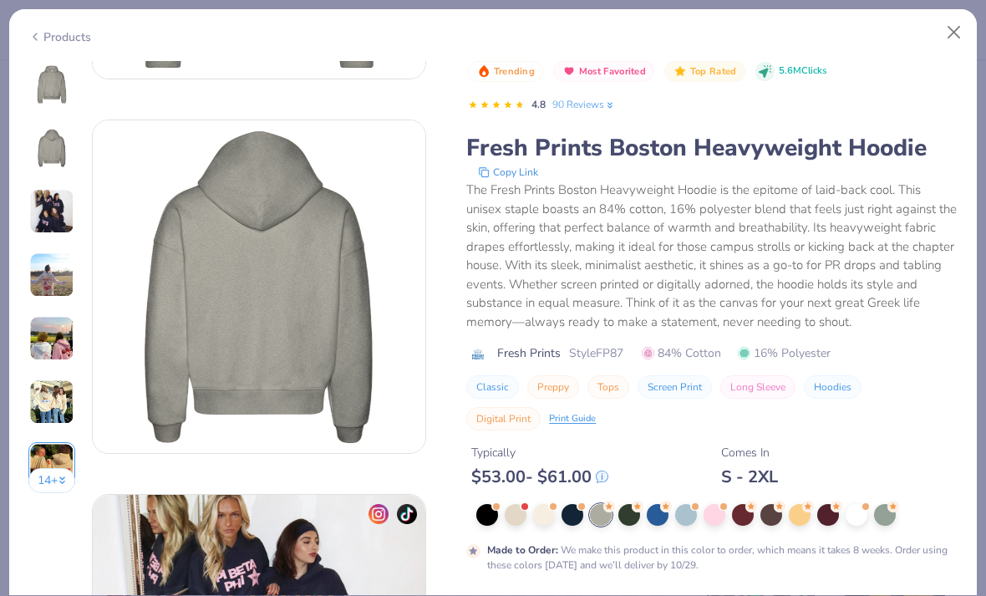
scroll to position [113, 0]
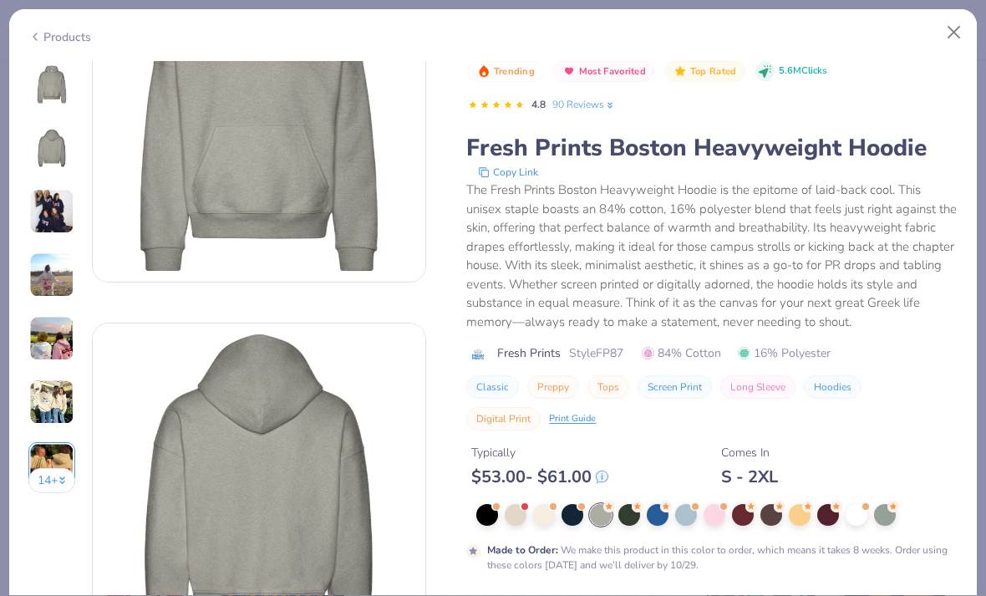
click at [64, 164] on img at bounding box center [52, 148] width 40 height 40
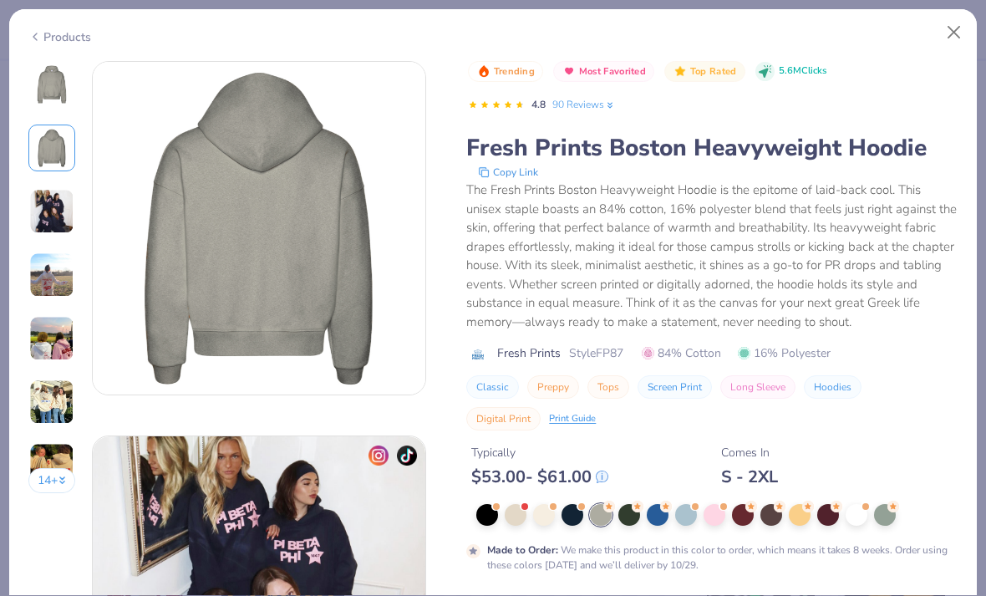
click at [53, 227] on img at bounding box center [51, 211] width 45 height 45
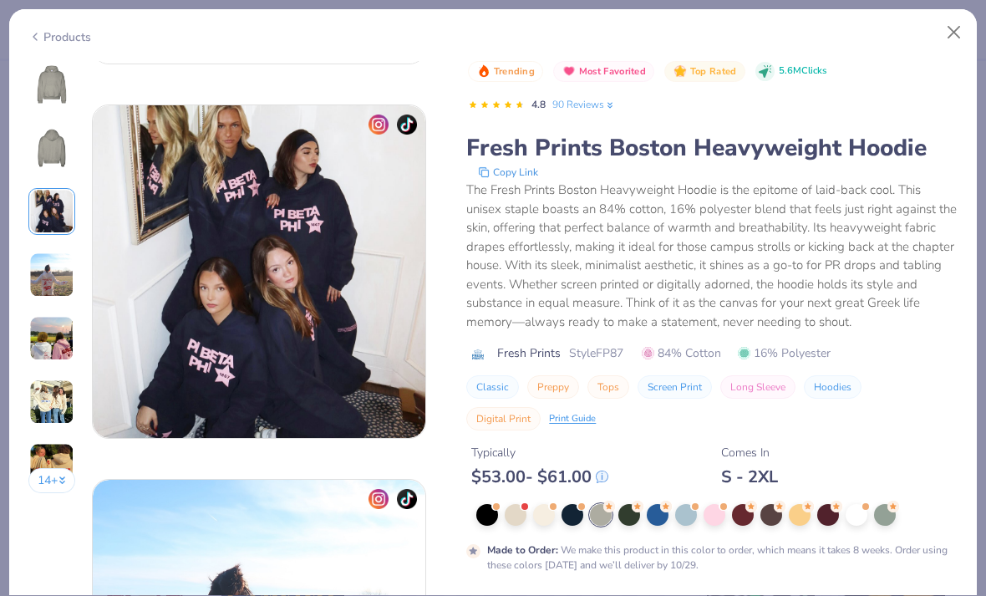
scroll to position [749, 0]
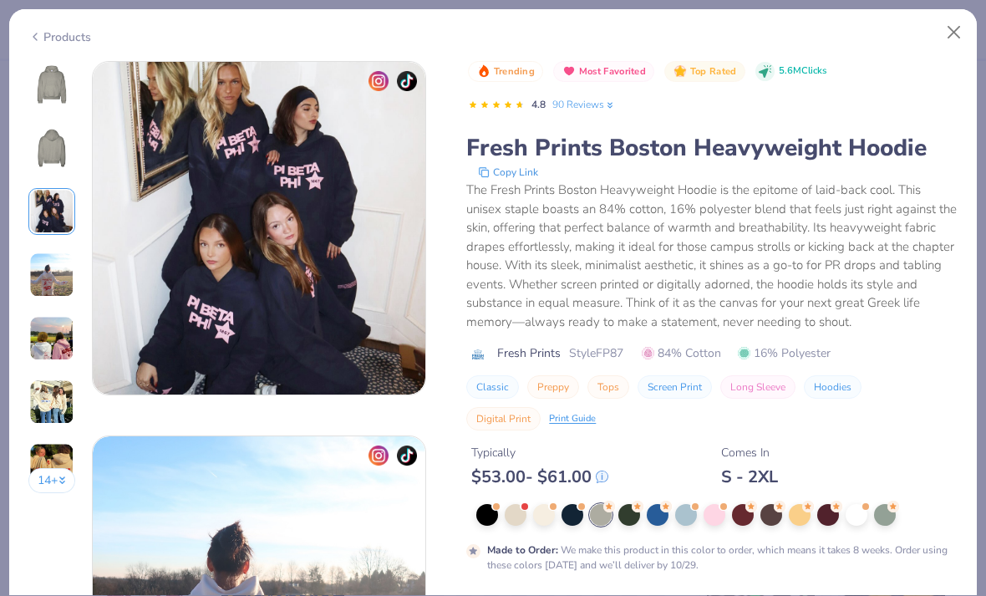
click at [52, 290] on img at bounding box center [51, 274] width 45 height 45
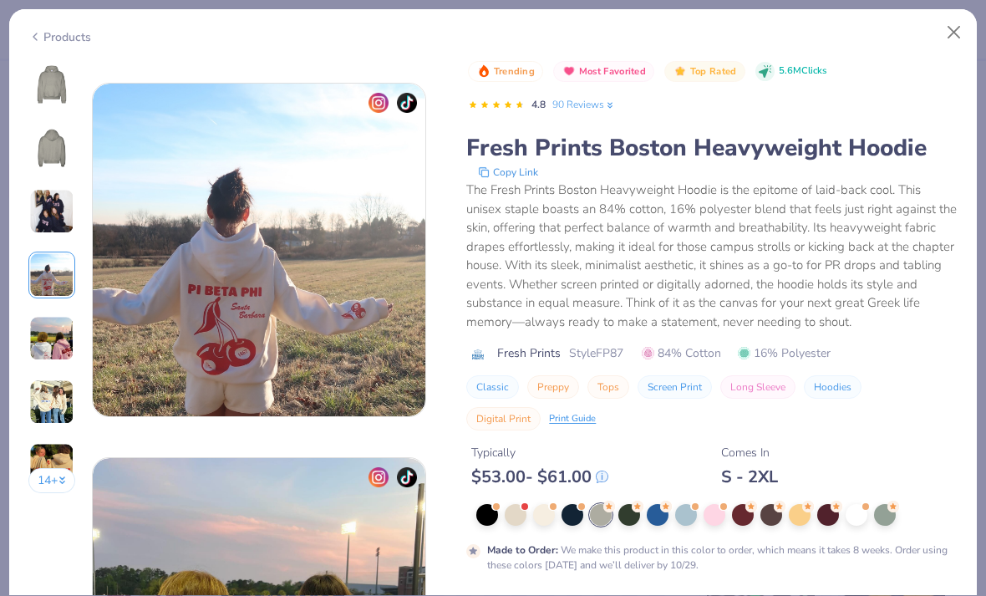
scroll to position [1123, 0]
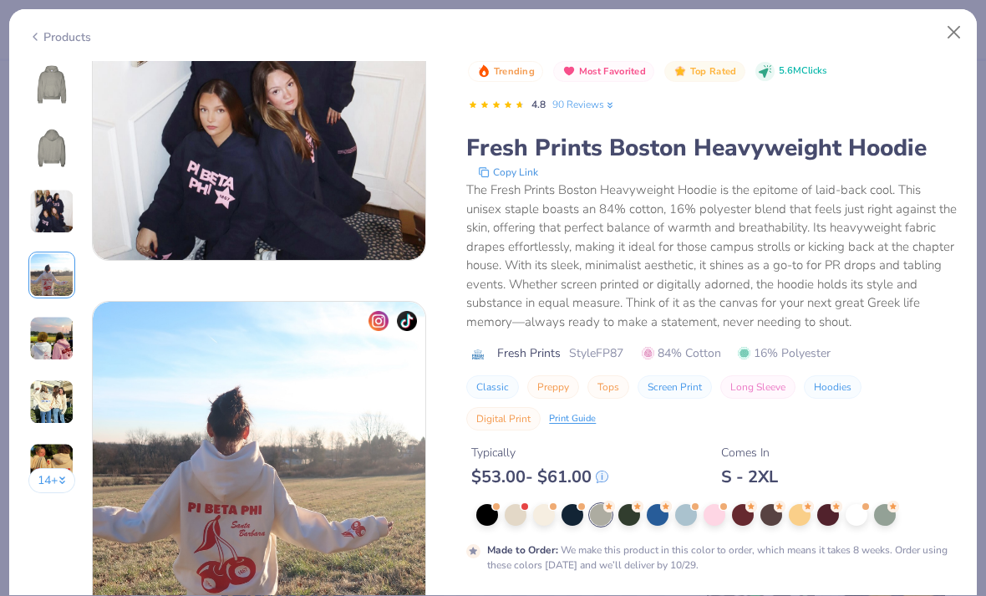
click at [57, 140] on img at bounding box center [52, 148] width 40 height 40
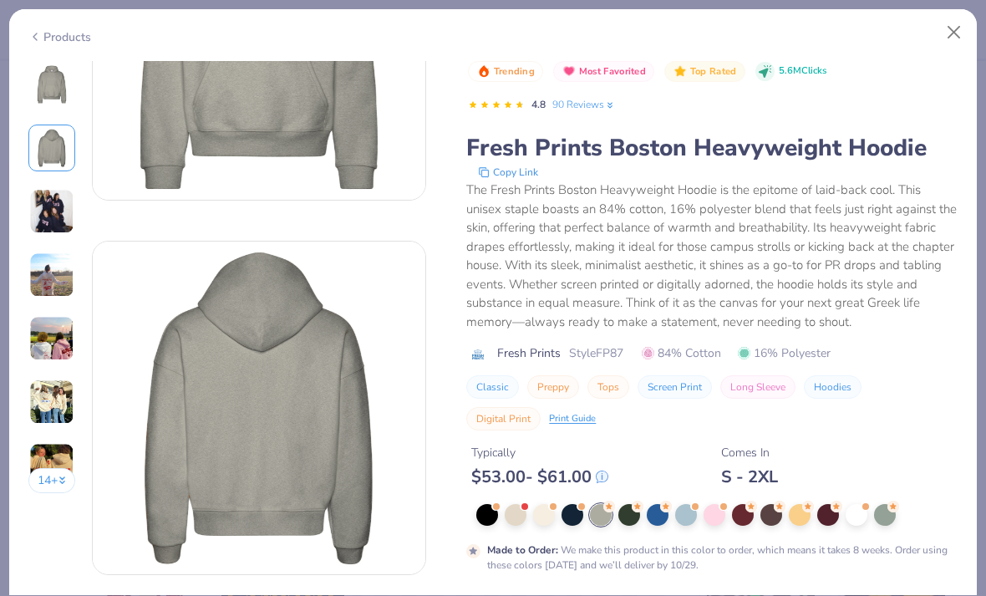
scroll to position [195, 0]
click at [13, 91] on div "14 + 244 PK Pi Beta Phi, [GEOGRAPHIC_DATA][US_STATE] PB Pi Beta Phi, [GEOGRAPHI…" at bounding box center [493, 328] width 968 height 535
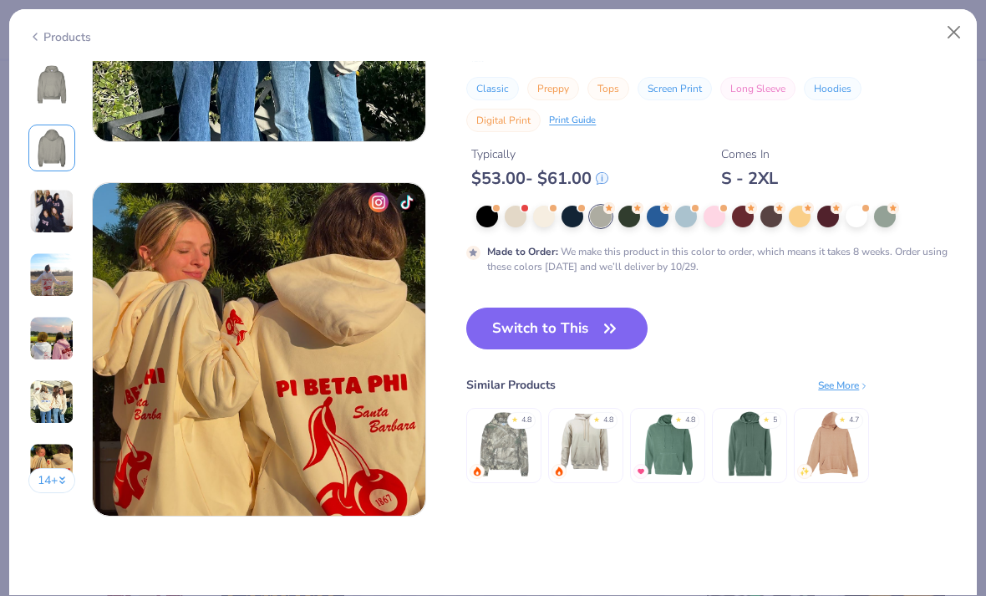
scroll to position [2125, 0]
click at [555, 326] on button "Switch to This" at bounding box center [556, 328] width 181 height 42
type input "50"
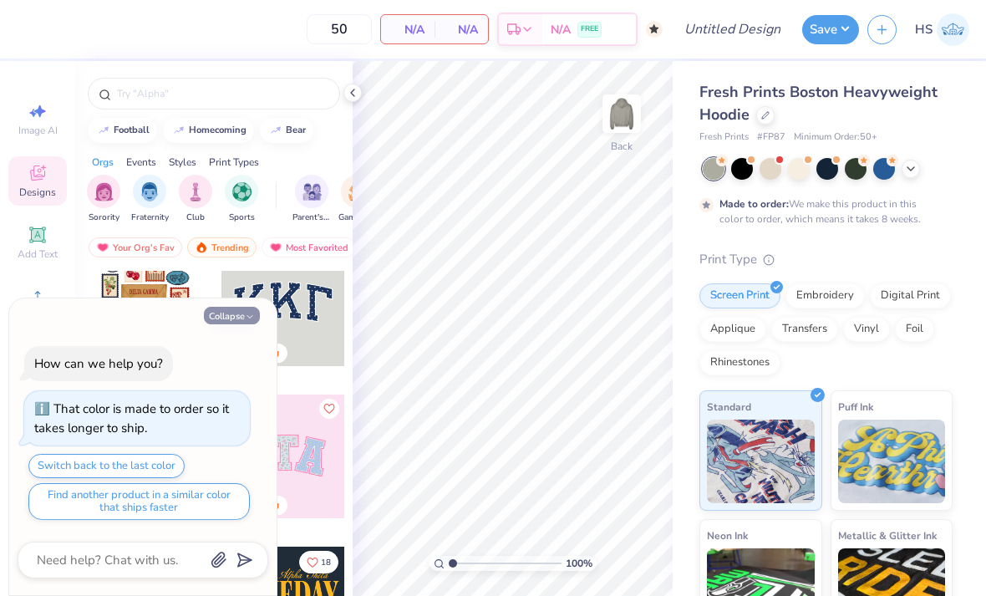
click at [232, 314] on button "Collapse" at bounding box center [232, 316] width 56 height 18
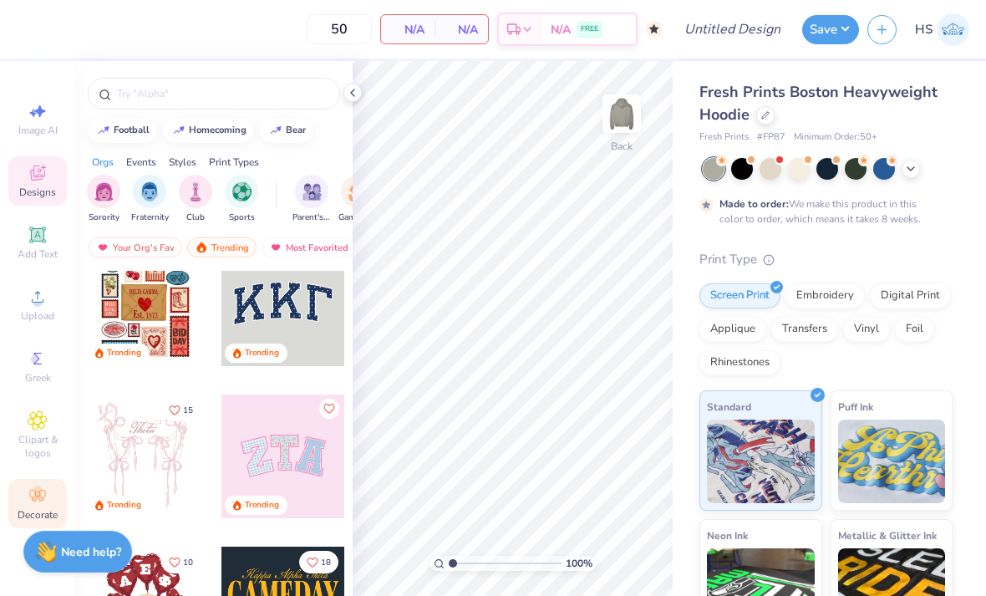
click at [43, 500] on icon at bounding box center [38, 495] width 20 height 20
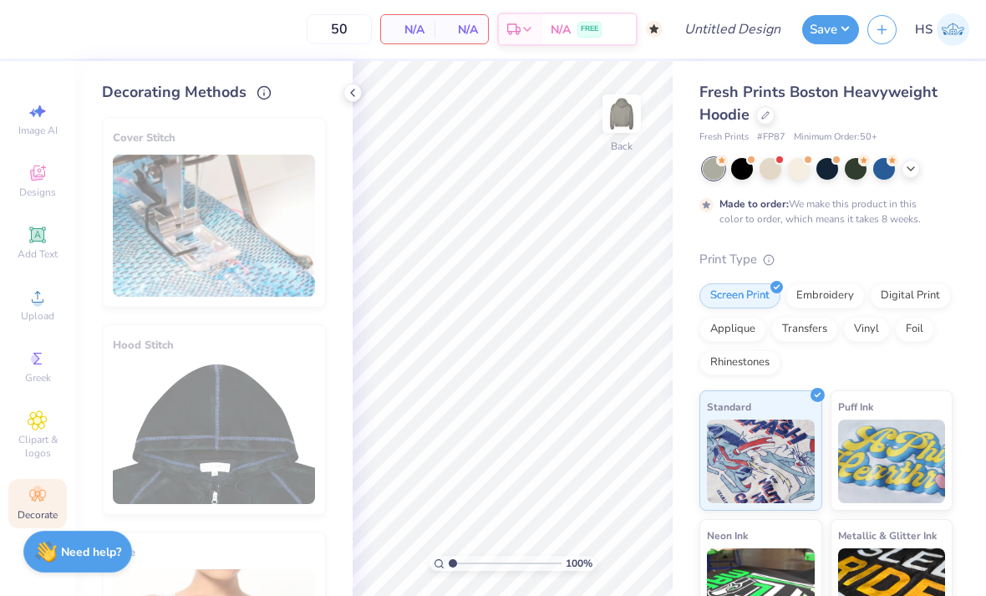
click at [181, 269] on div "Cover Stitch" at bounding box center [214, 212] width 224 height 191
click at [217, 263] on div "Cover Stitch" at bounding box center [214, 212] width 224 height 191
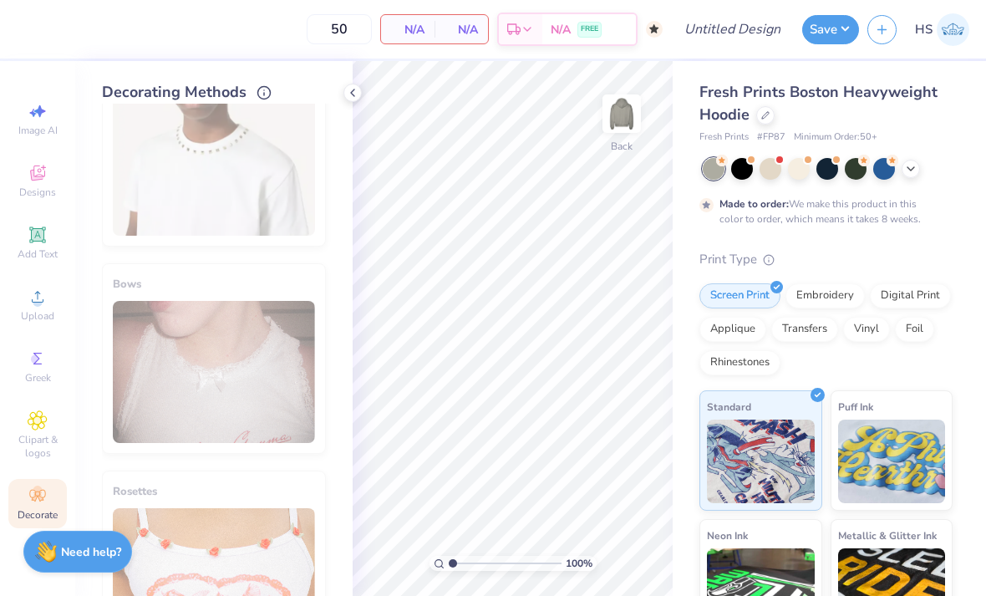
scroll to position [890, 0]
click at [803, 159] on span at bounding box center [807, 158] width 9 height 9
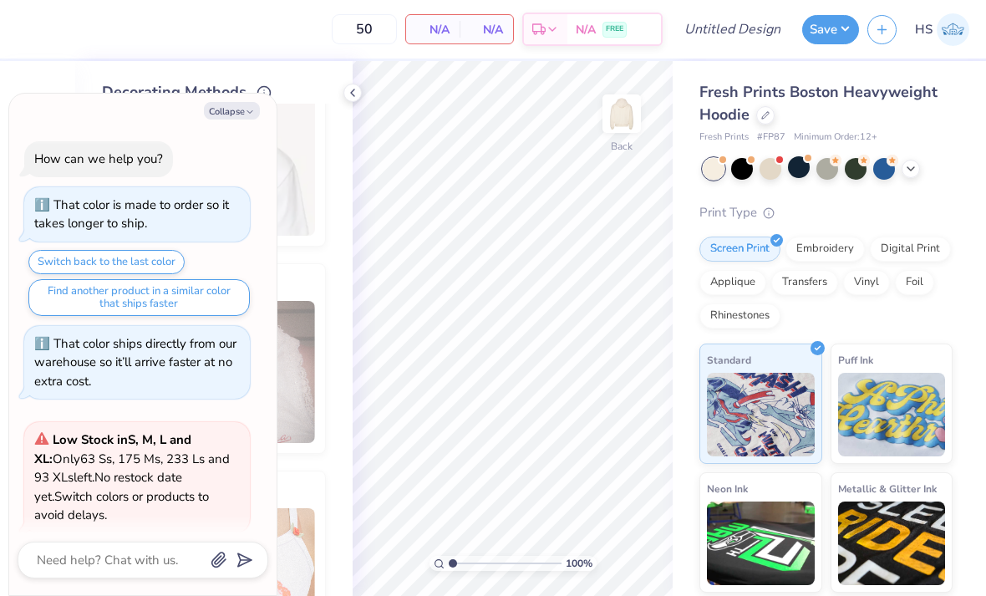
scroll to position [381, 0]
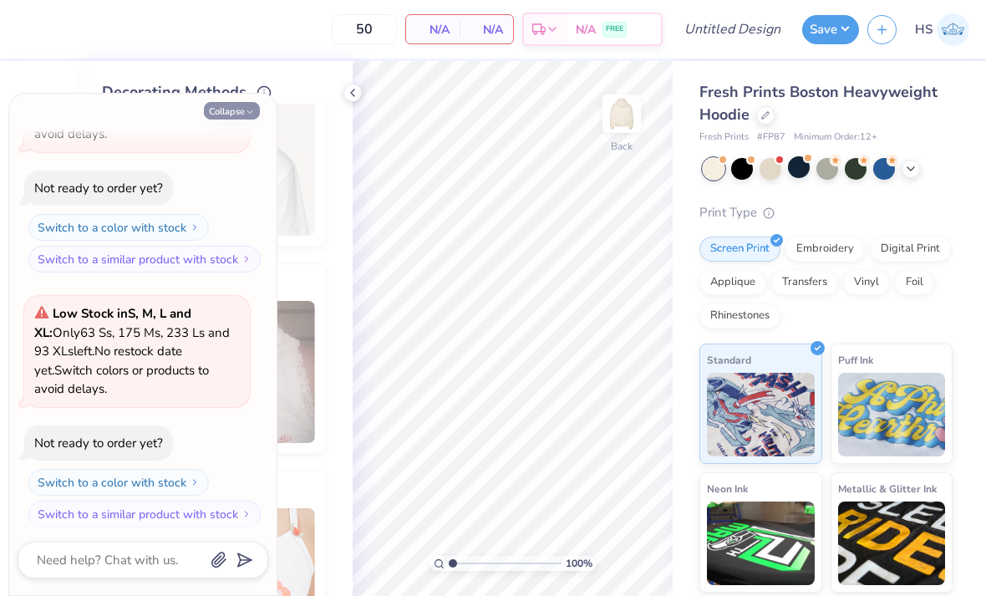
click at [225, 118] on button "Collapse" at bounding box center [232, 111] width 56 height 18
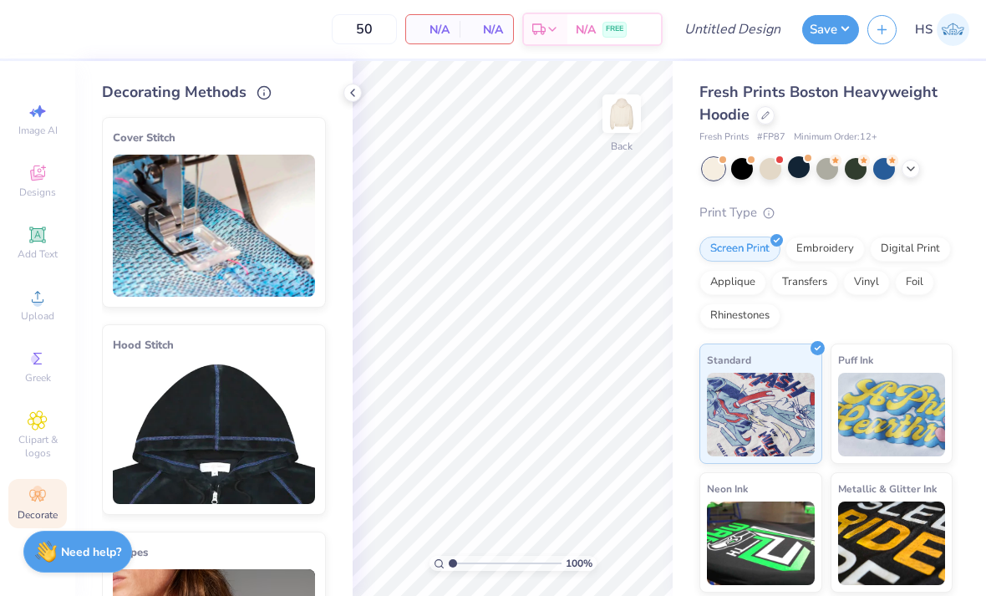
scroll to position [0, 0]
click at [187, 235] on img at bounding box center [214, 226] width 202 height 142
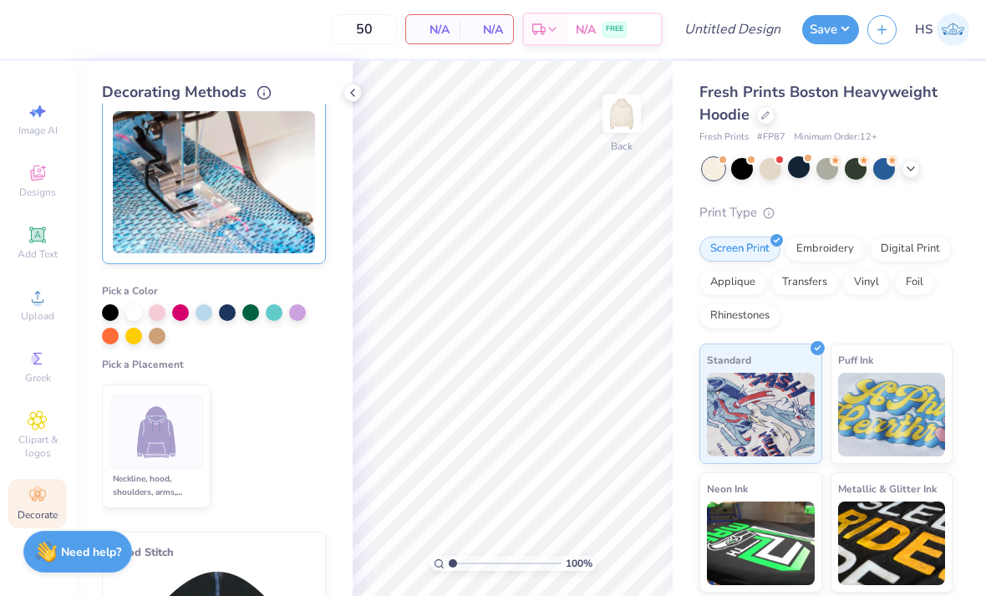
click at [337, 86] on div "Decorating Methods Cover Stitch Pick a Color Pick a Placement Neckline, hood, s…" at bounding box center [213, 328] width 277 height 535
click at [337, 108] on div "Cover Stitch Pick a Color Pick a Placement Neckline, hood, shoulders, arms, bot…" at bounding box center [227, 350] width 251 height 492
click at [358, 91] on icon at bounding box center [352, 92] width 13 height 13
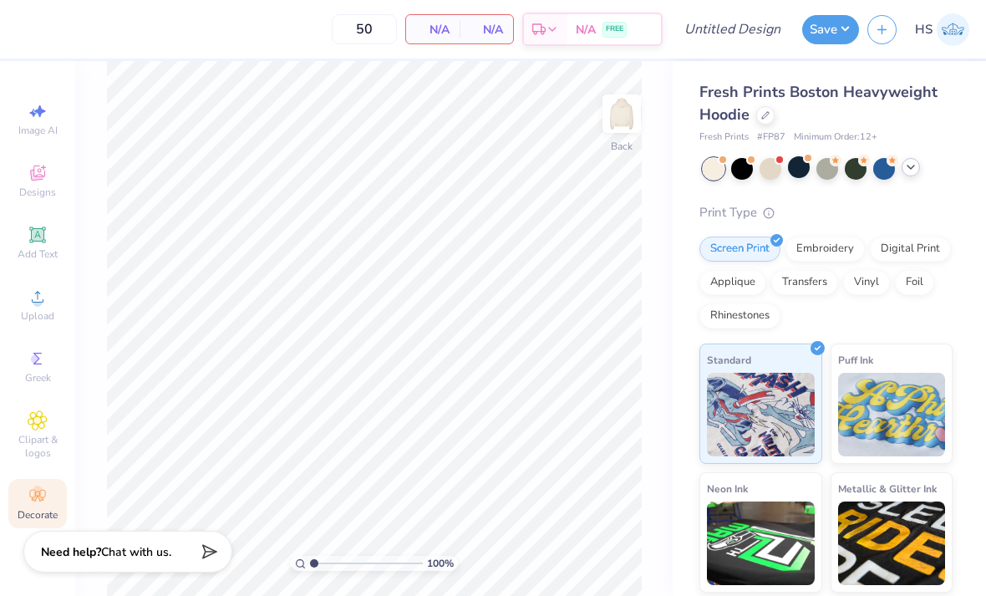
click at [909, 168] on icon at bounding box center [910, 166] width 13 height 13
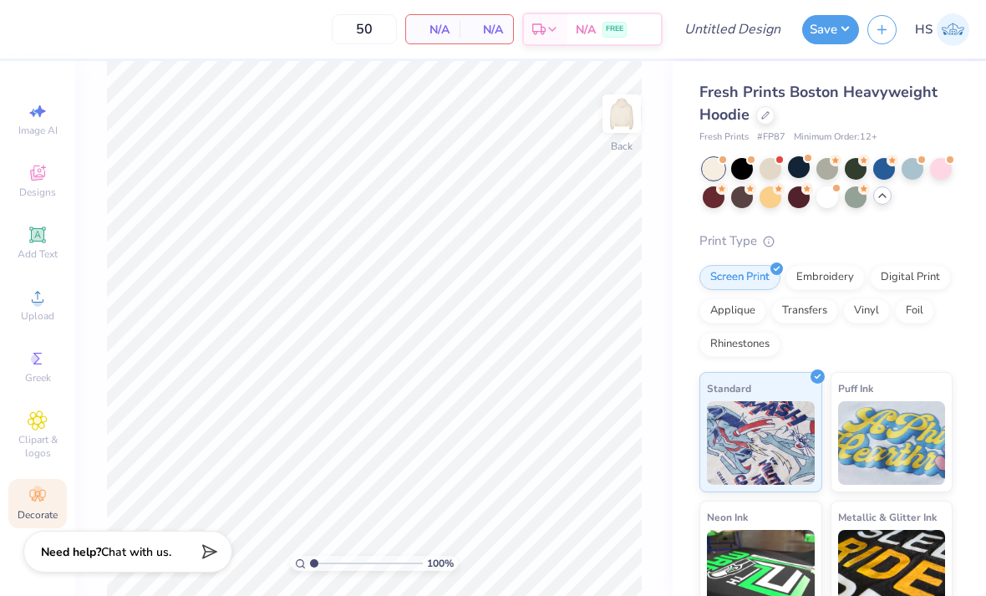
click at [897, 151] on div "Fresh Prints Boston Heavyweight Hoodie Fresh Prints # FP87 Minimum Order: 12 + …" at bounding box center [825, 415] width 253 height 668
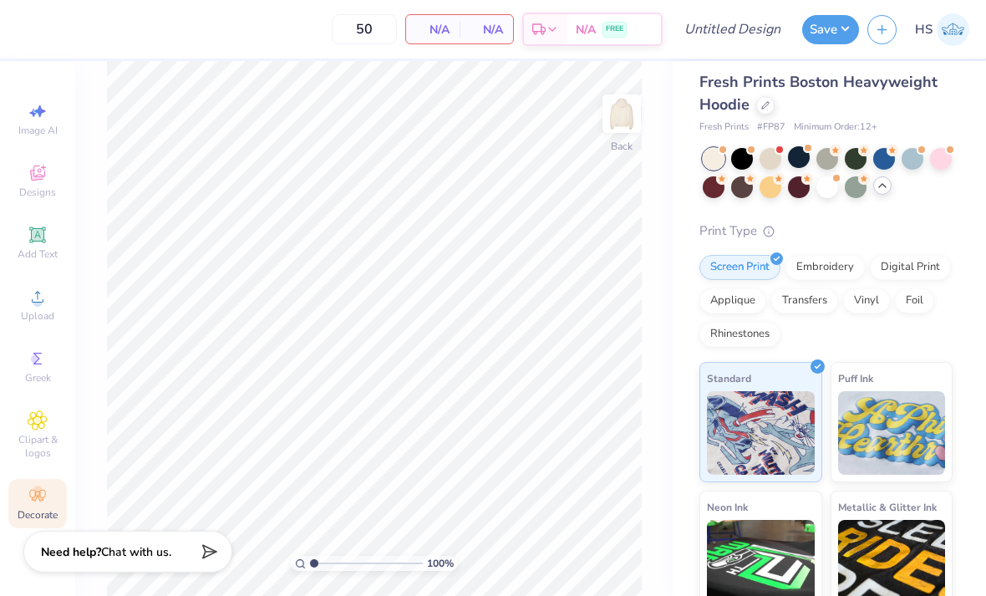
scroll to position [7, 0]
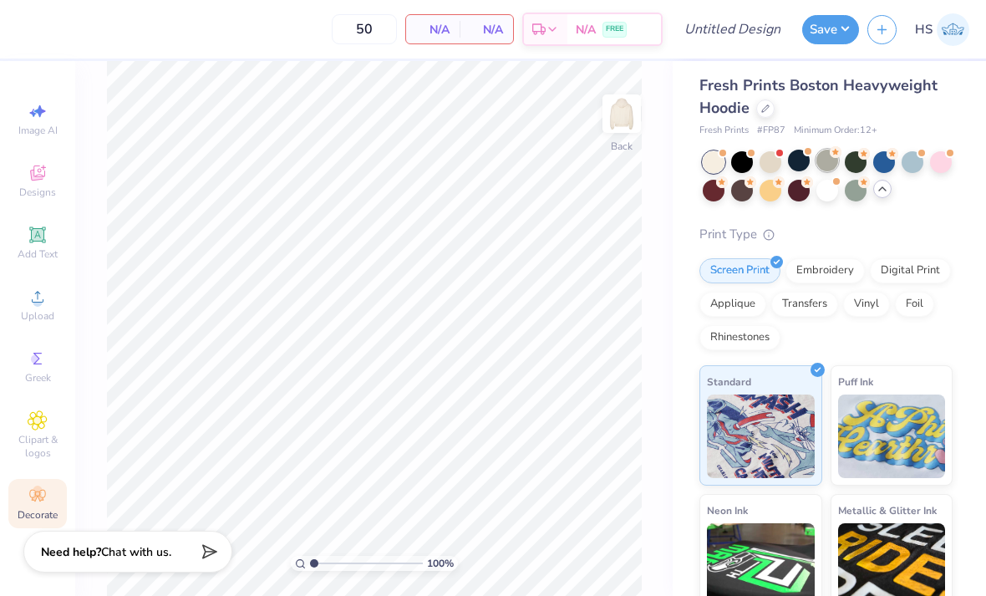
click at [831, 158] on div at bounding box center [827, 161] width 22 height 22
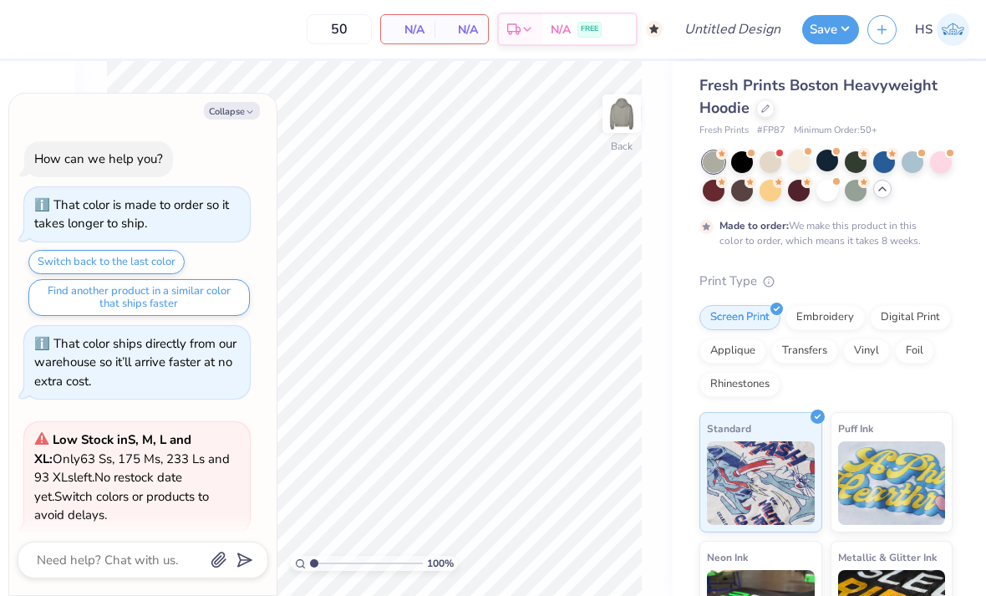
scroll to position [519, 0]
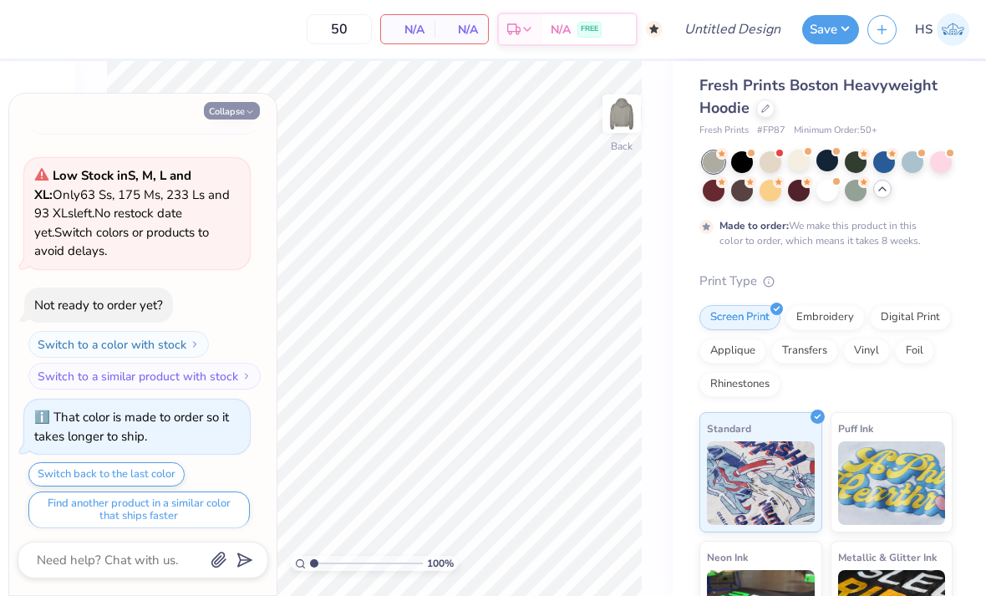
click at [216, 118] on button "Collapse" at bounding box center [232, 111] width 56 height 18
type textarea "x"
